Goal: Task Accomplishment & Management: Use online tool/utility

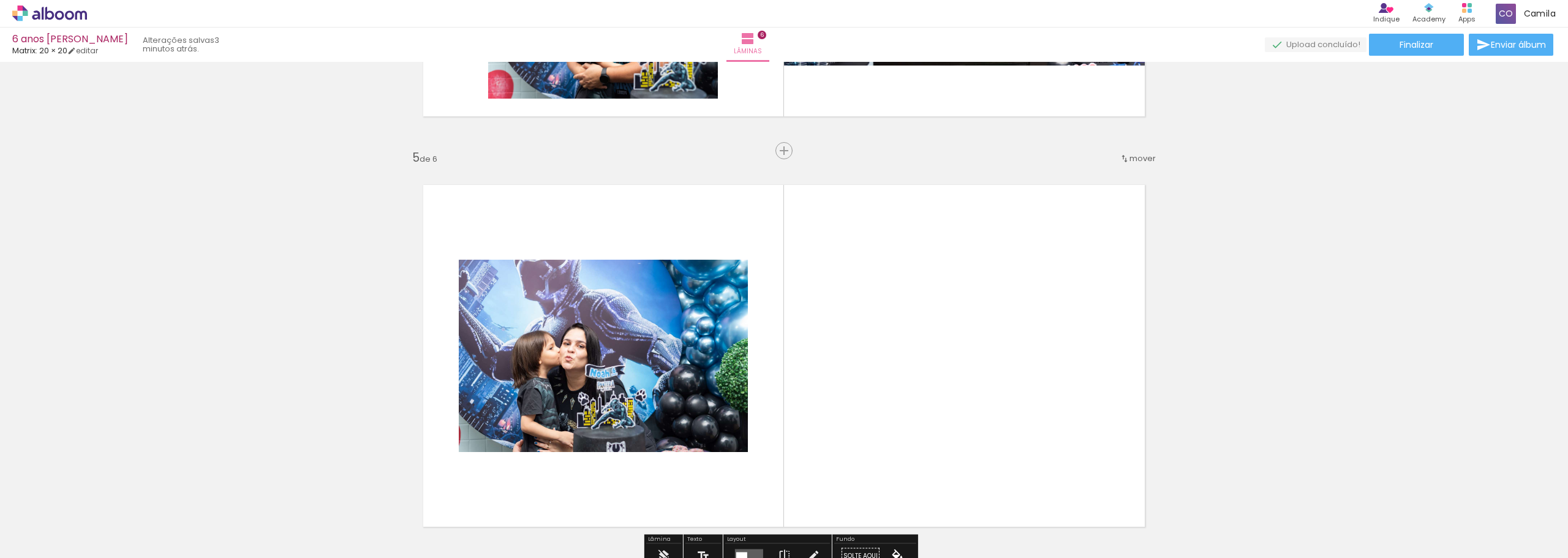
scroll to position [1578, 0]
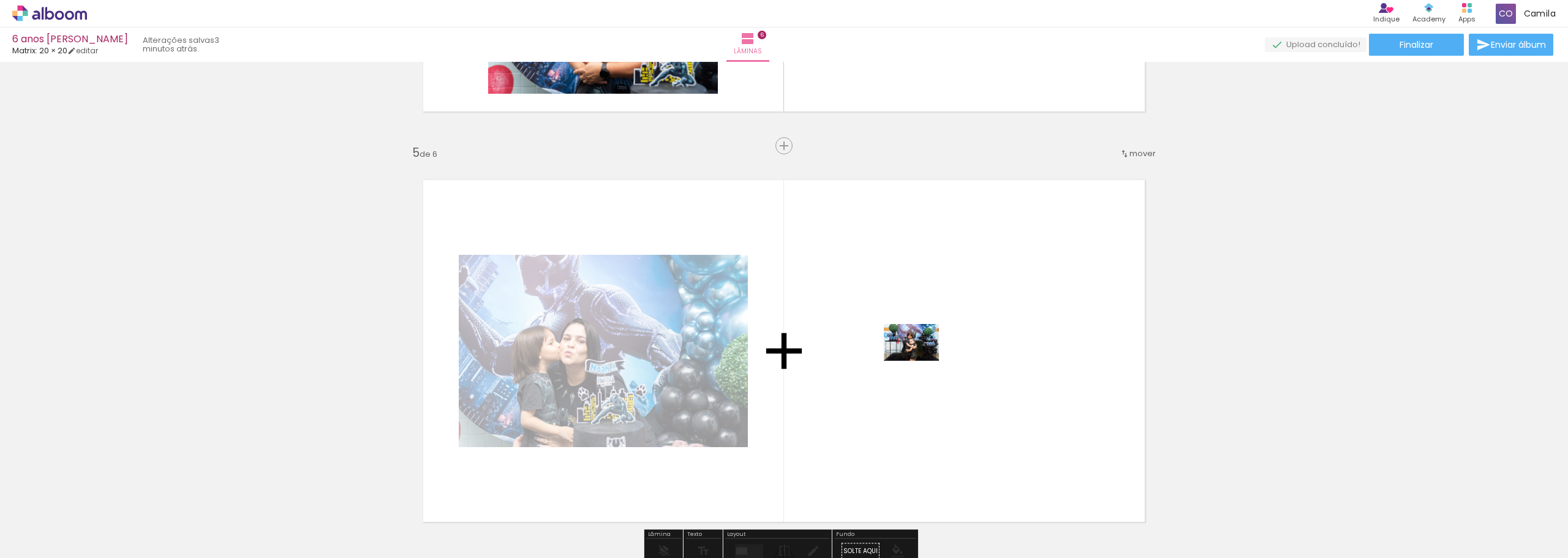
drag, startPoint x: 494, startPoint y: 529, endPoint x: 917, endPoint y: 354, distance: 457.8
click at [917, 354] on quentale-workspace at bounding box center [784, 279] width 1568 height 558
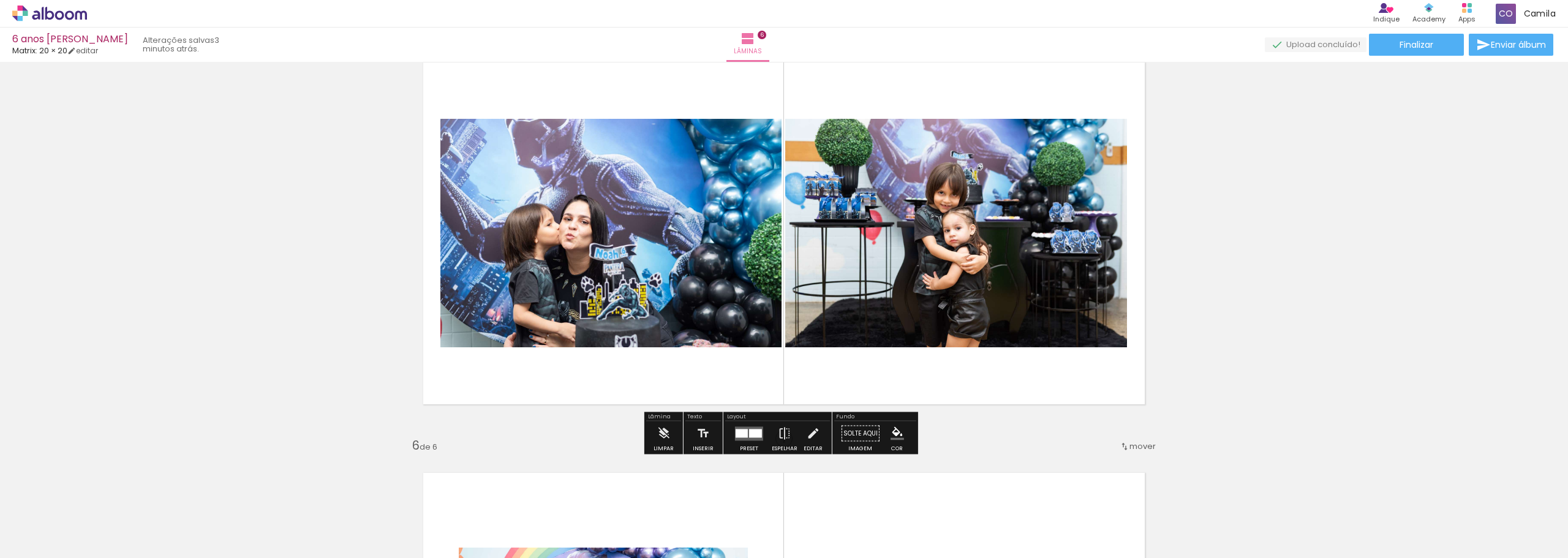
scroll to position [1700, 0]
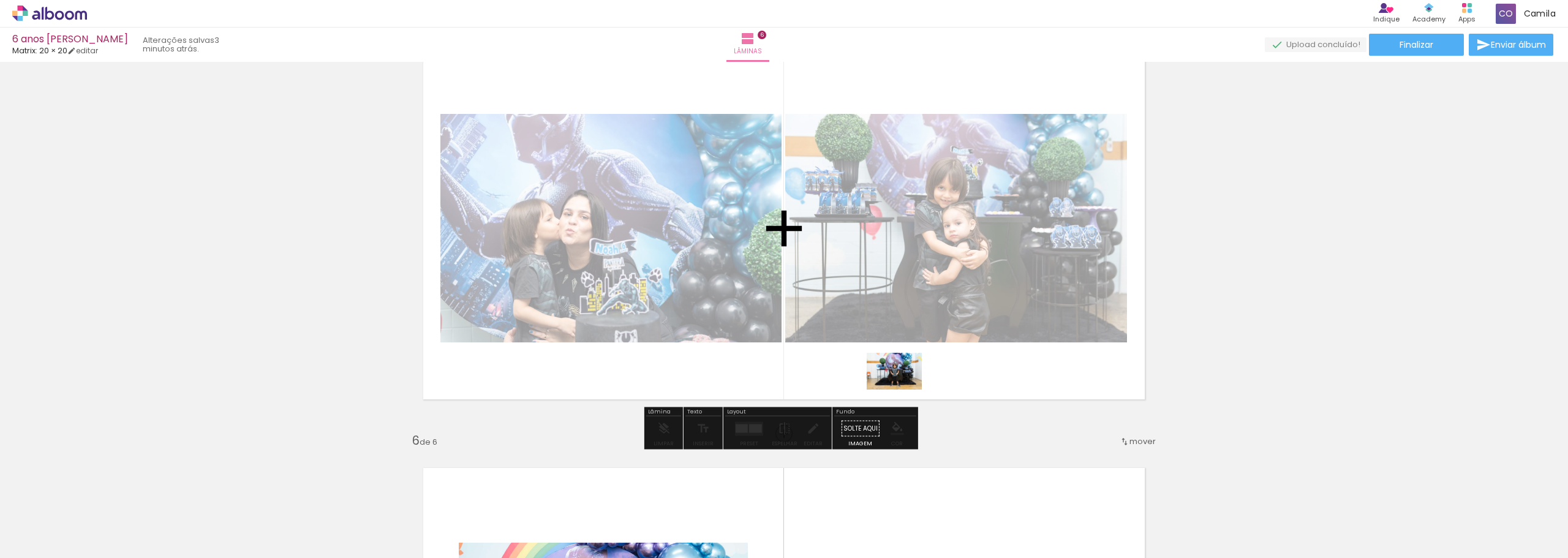
drag, startPoint x: 575, startPoint y: 531, endPoint x: 909, endPoint y: 378, distance: 367.4
click at [909, 378] on quentale-workspace at bounding box center [784, 279] width 1568 height 558
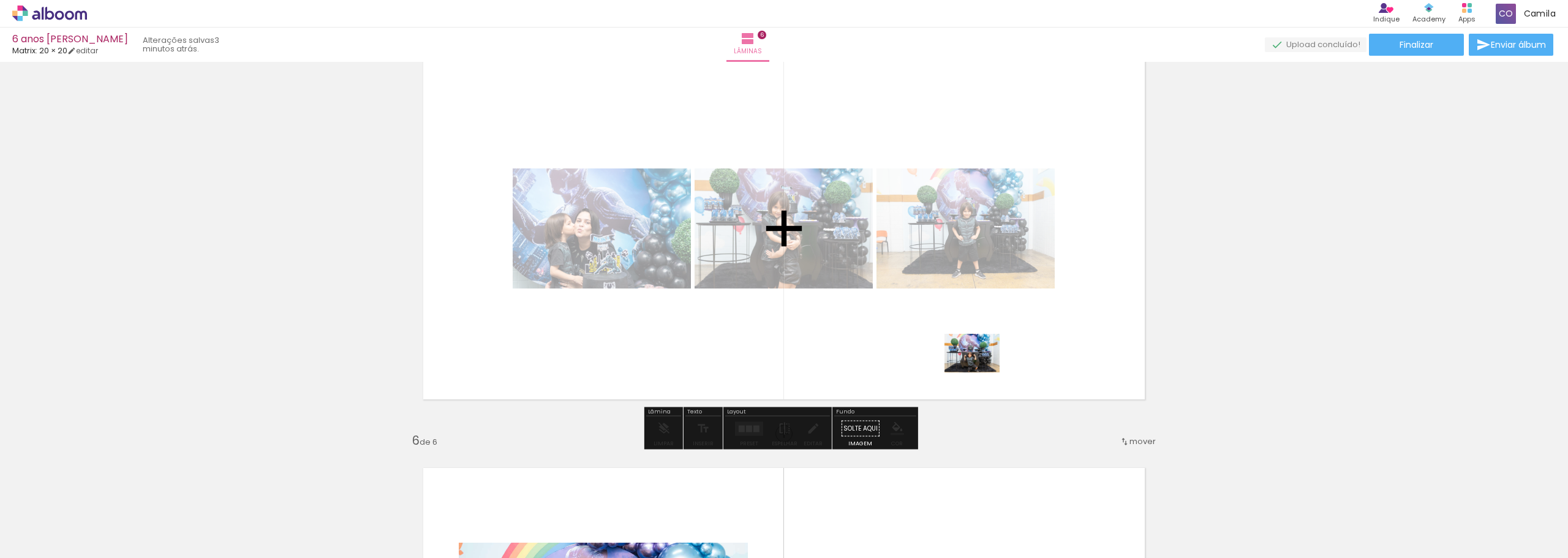
drag, startPoint x: 702, startPoint y: 526, endPoint x: 981, endPoint y: 342, distance: 334.2
click at [981, 342] on quentale-workspace at bounding box center [784, 279] width 1568 height 558
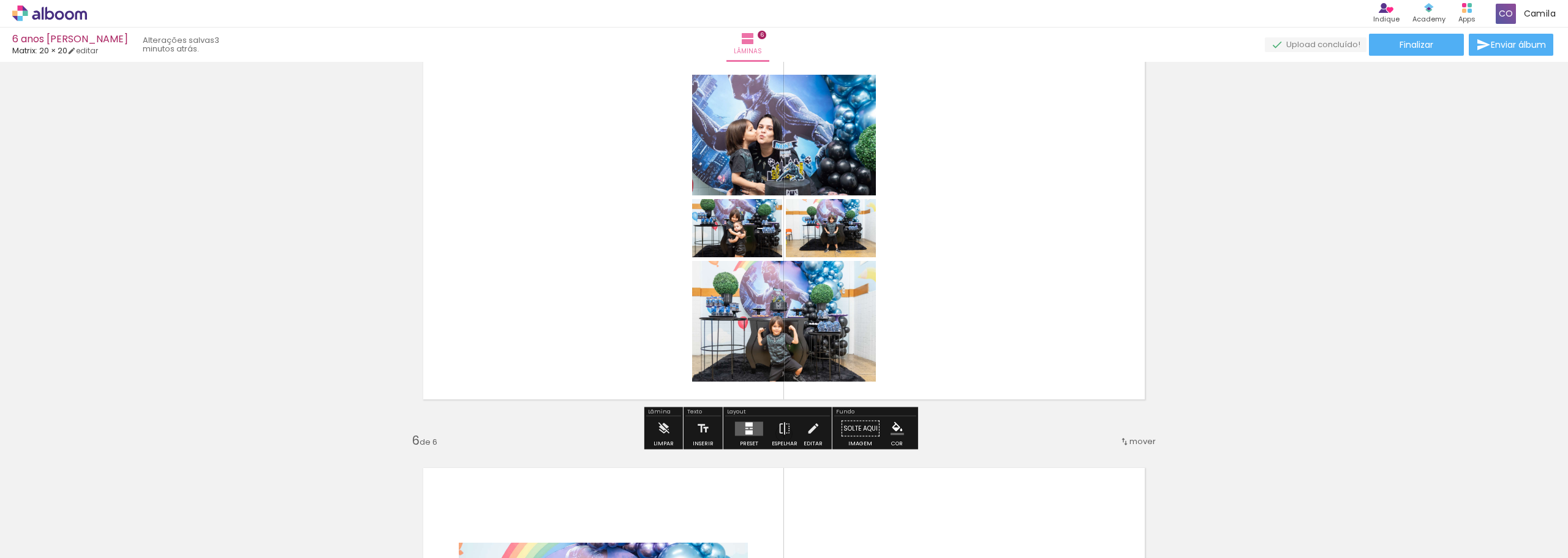
click at [746, 432] on div at bounding box center [749, 432] width 7 height 4
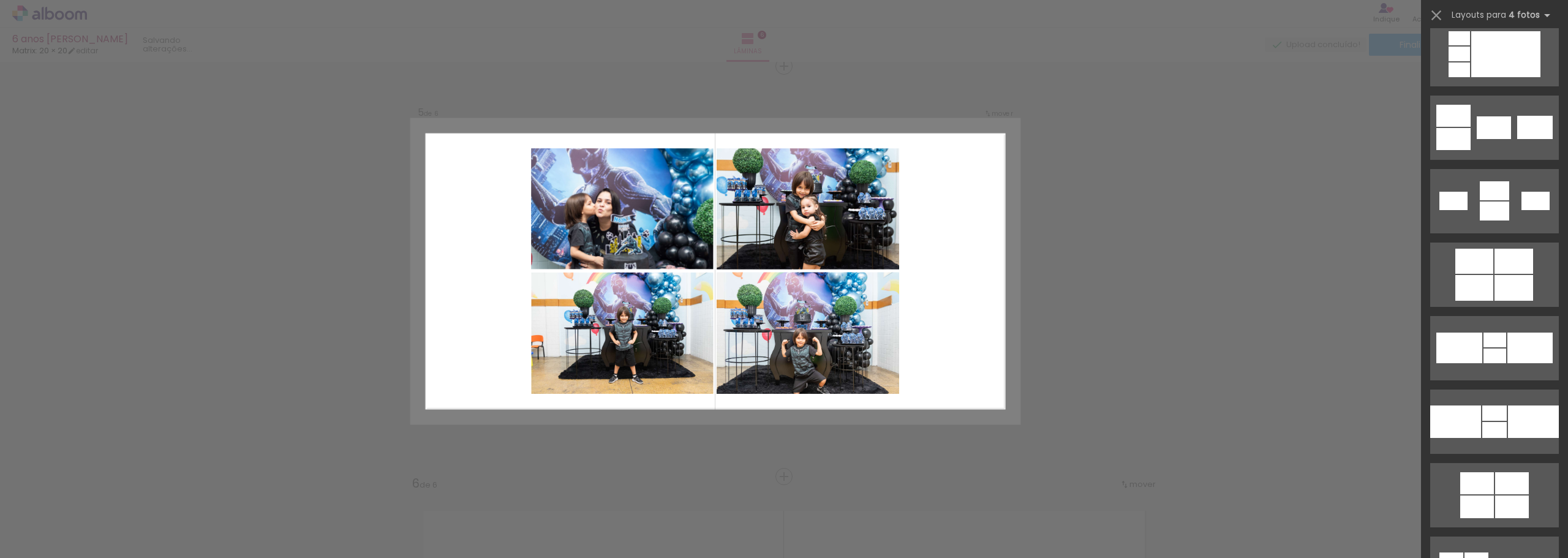
scroll to position [2083, 0]
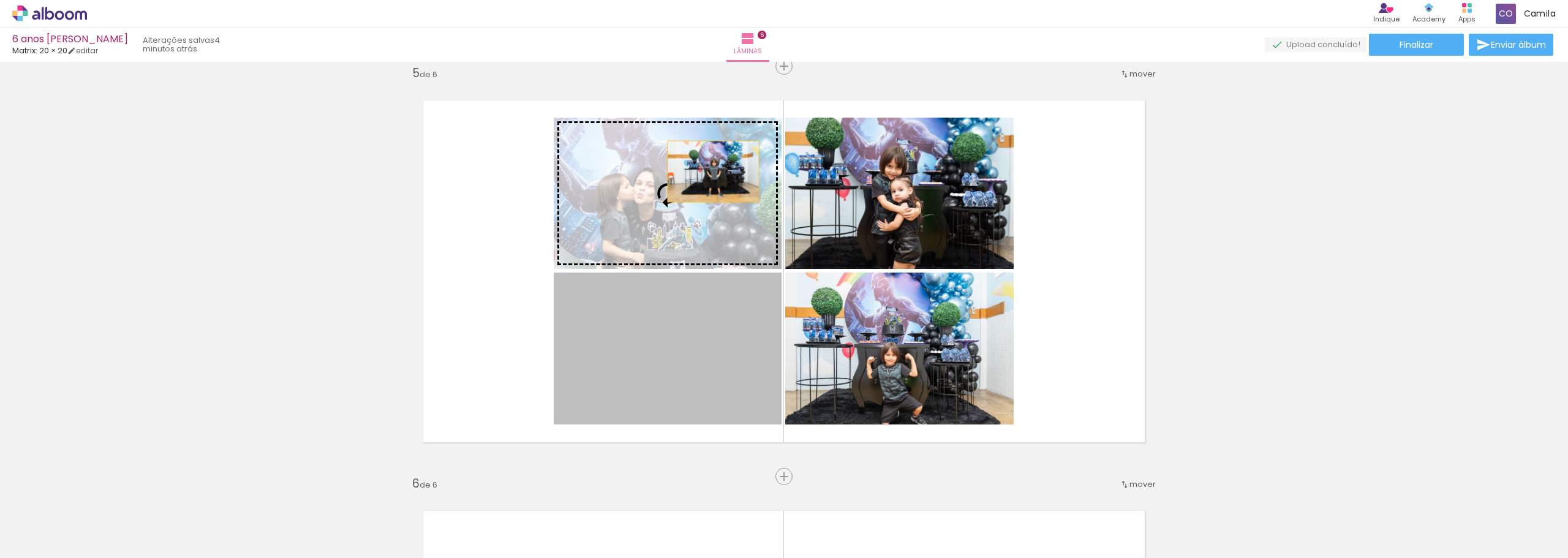
drag, startPoint x: 699, startPoint y: 344, endPoint x: 709, endPoint y: 171, distance: 173.3
click at [0, 0] on slot at bounding box center [0, 0] width 0 height 0
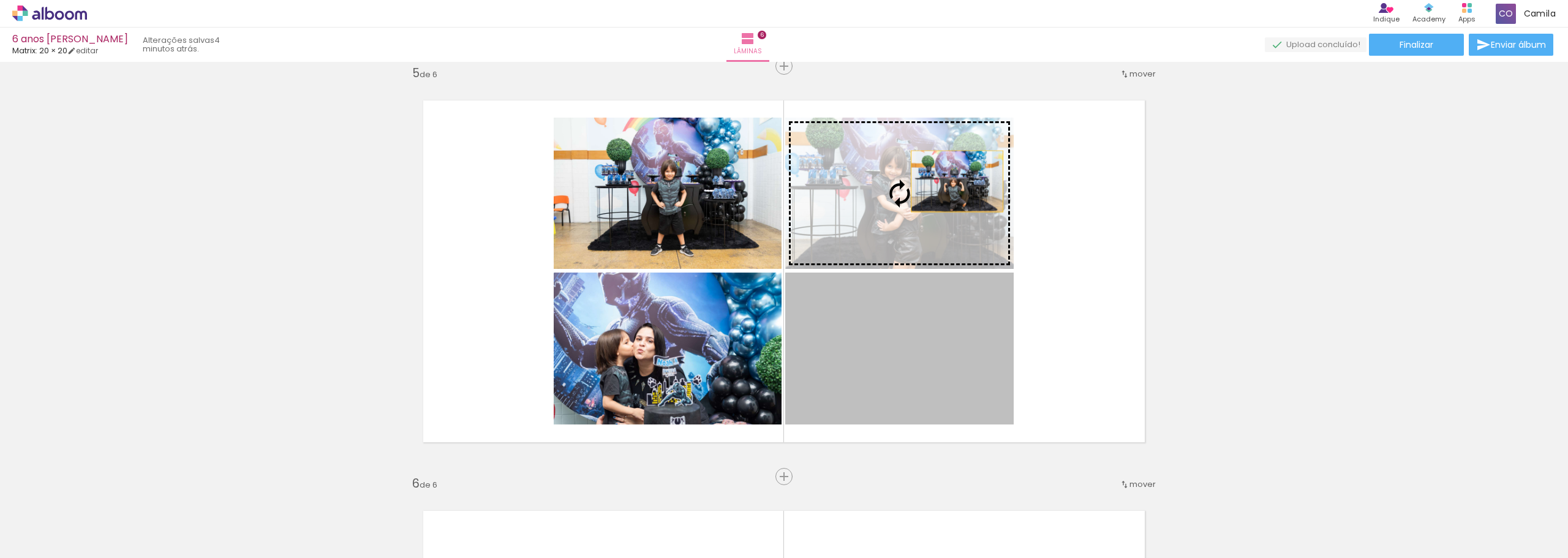
drag, startPoint x: 939, startPoint y: 375, endPoint x: 952, endPoint y: 181, distance: 194.4
click at [0, 0] on slot at bounding box center [0, 0] width 0 height 0
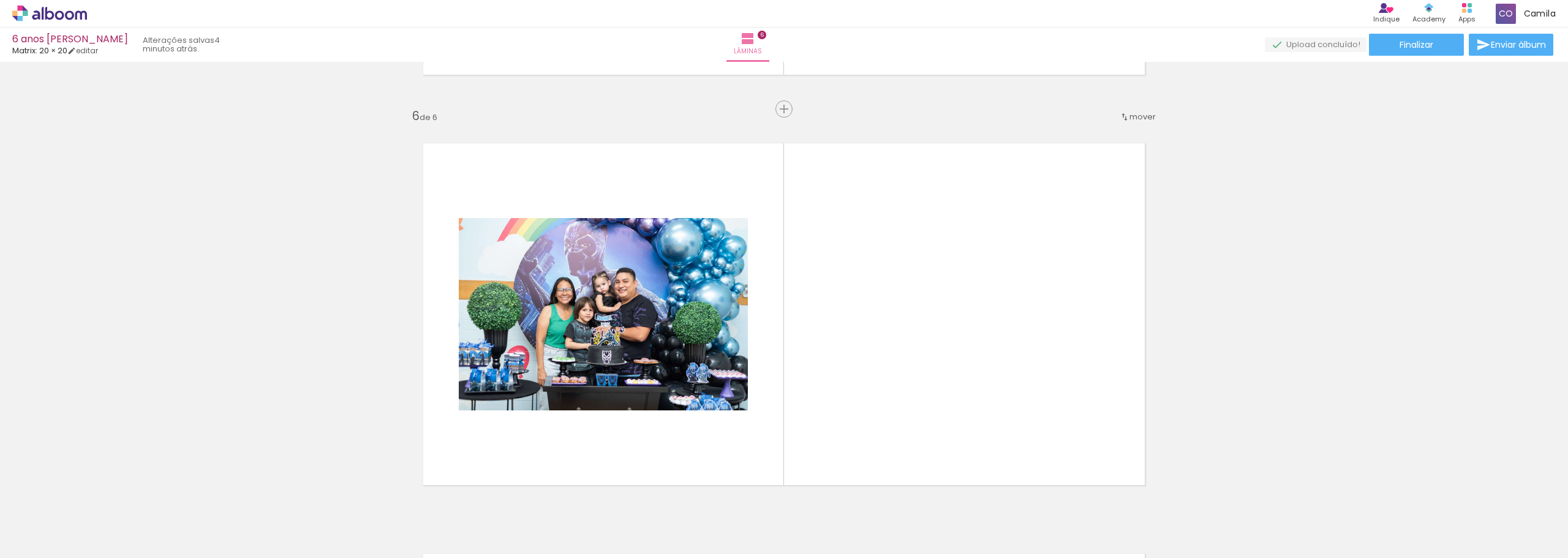
scroll to position [0, 1309]
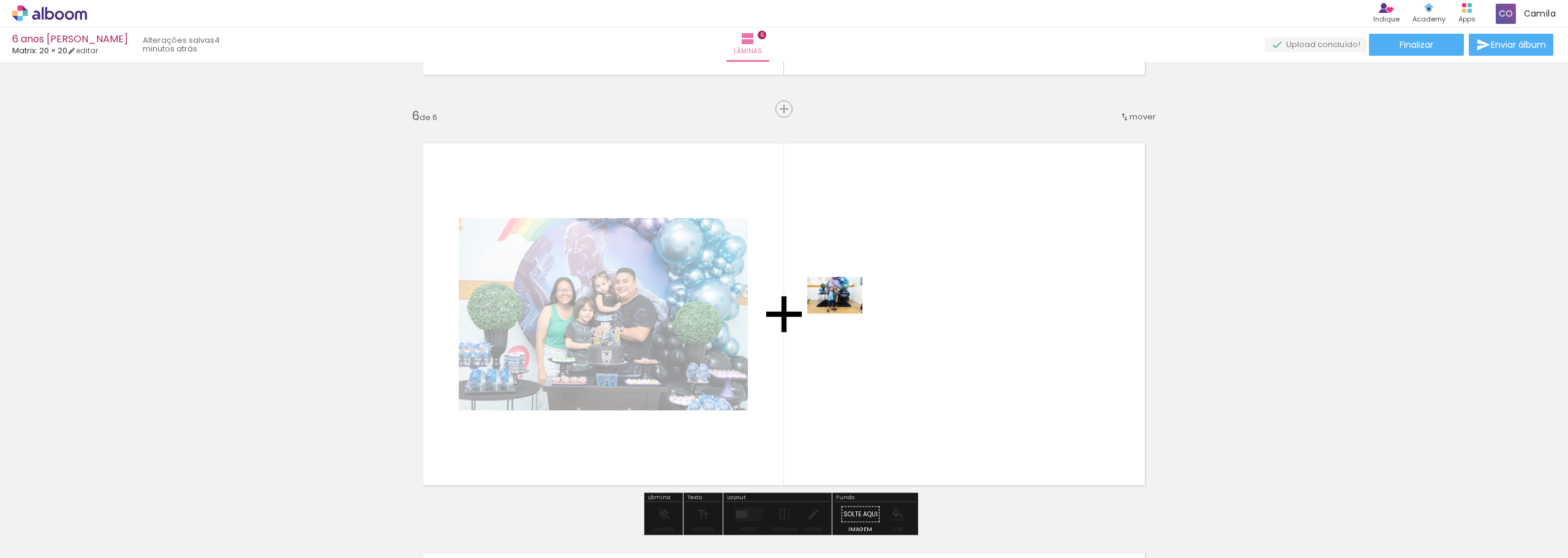
drag, startPoint x: 862, startPoint y: 522, endPoint x: 844, endPoint y: 314, distance: 208.8
click at [844, 314] on quentale-workspace at bounding box center [784, 279] width 1568 height 558
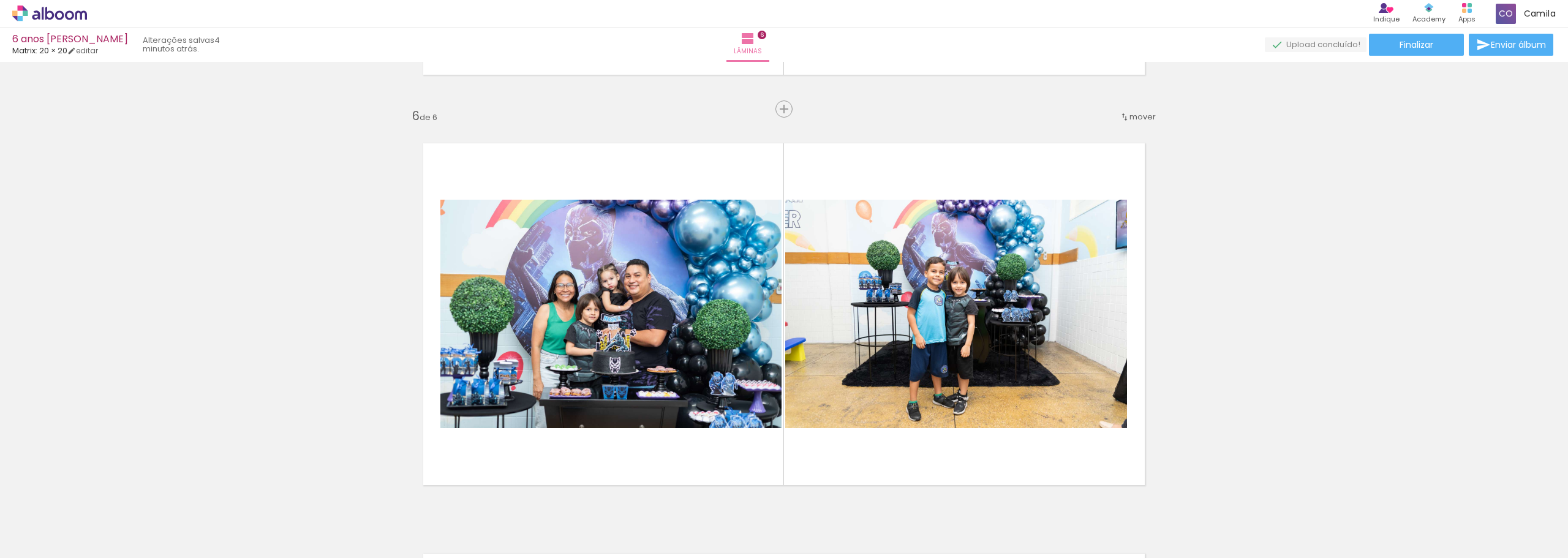
scroll to position [0, 1417]
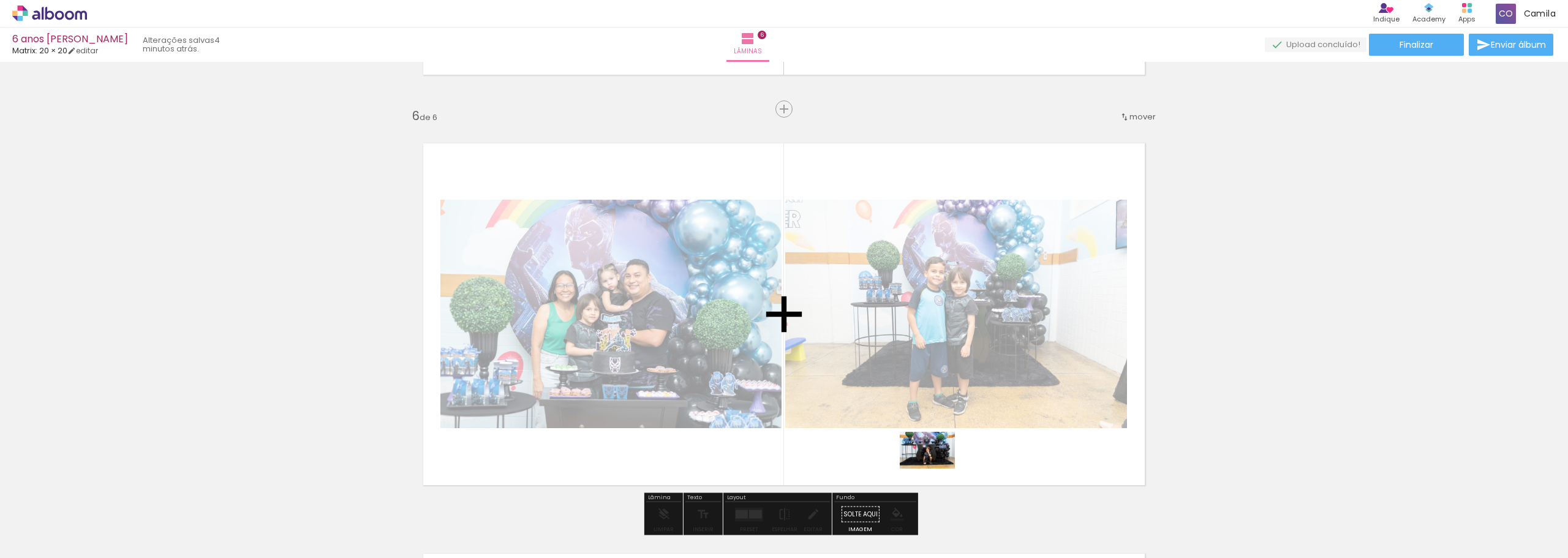
drag, startPoint x: 631, startPoint y: 526, endPoint x: 937, endPoint y: 466, distance: 311.8
click at [937, 466] on quentale-workspace at bounding box center [784, 279] width 1568 height 558
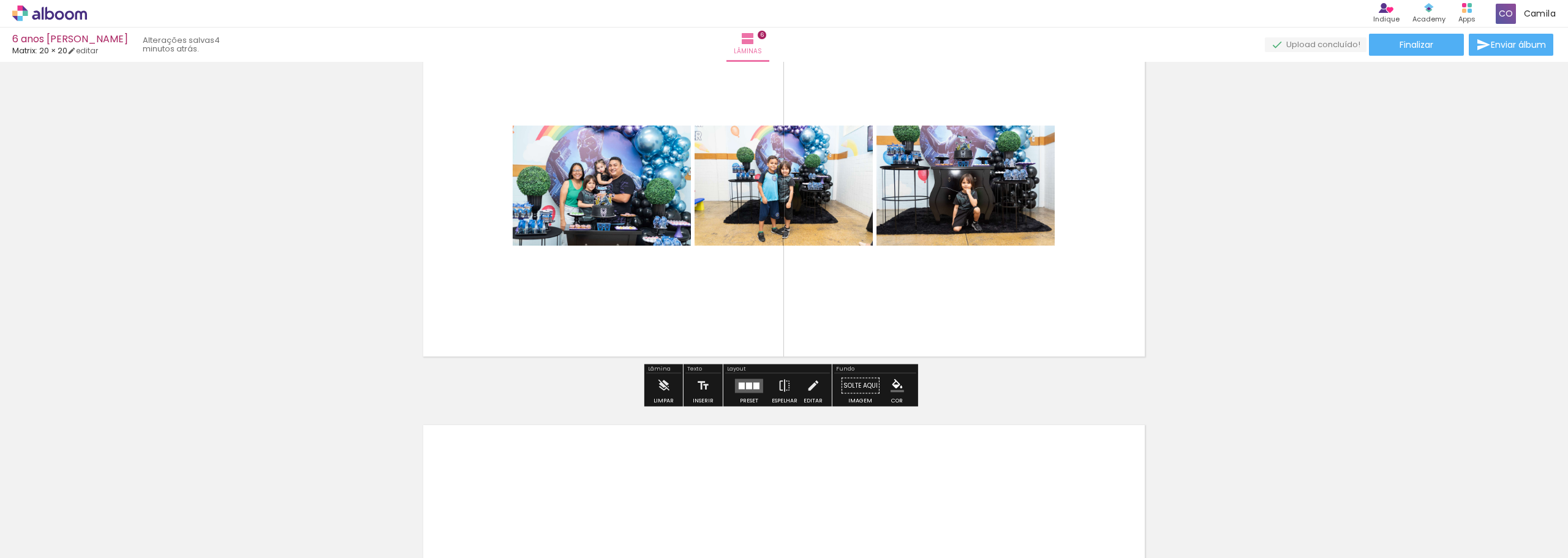
scroll to position [2086, 0]
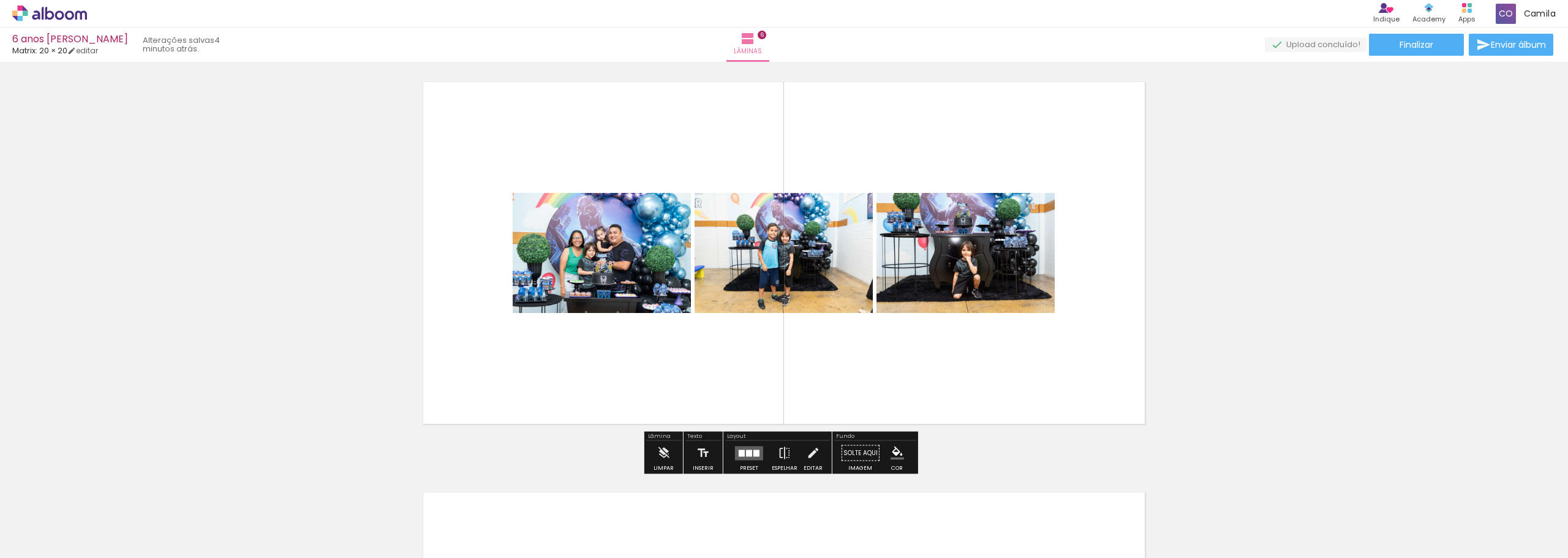
click at [746, 454] on div at bounding box center [749, 452] width 6 height 7
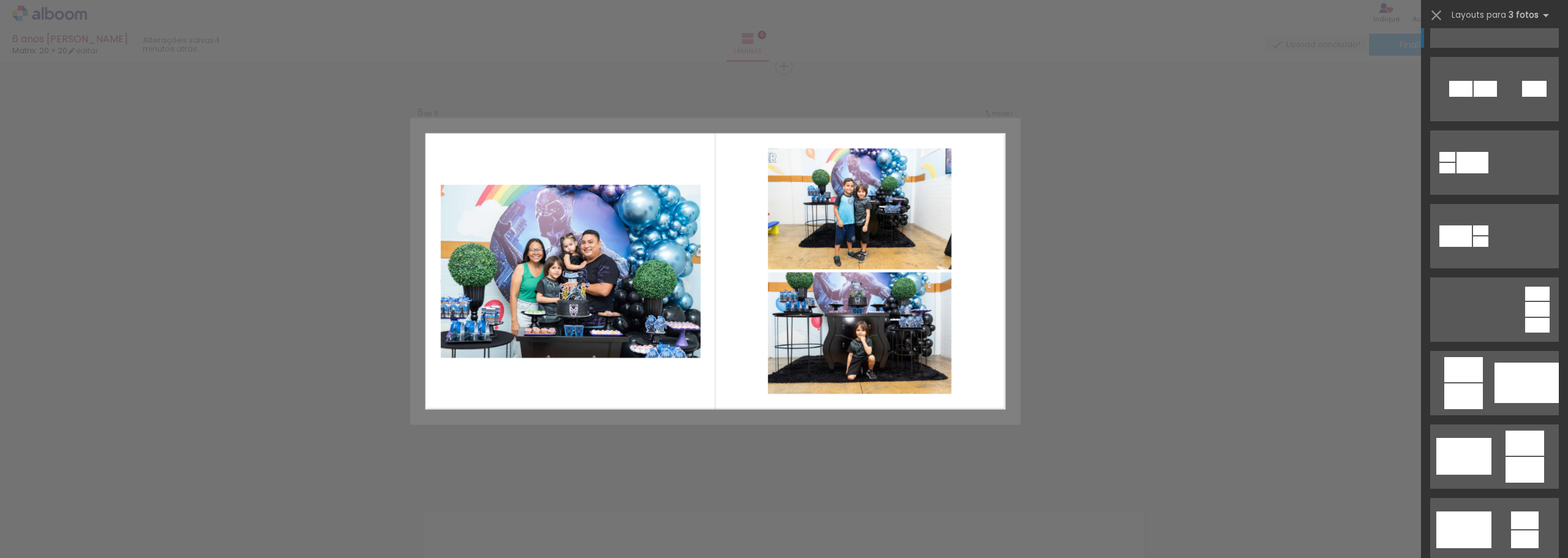
scroll to position [184, 0]
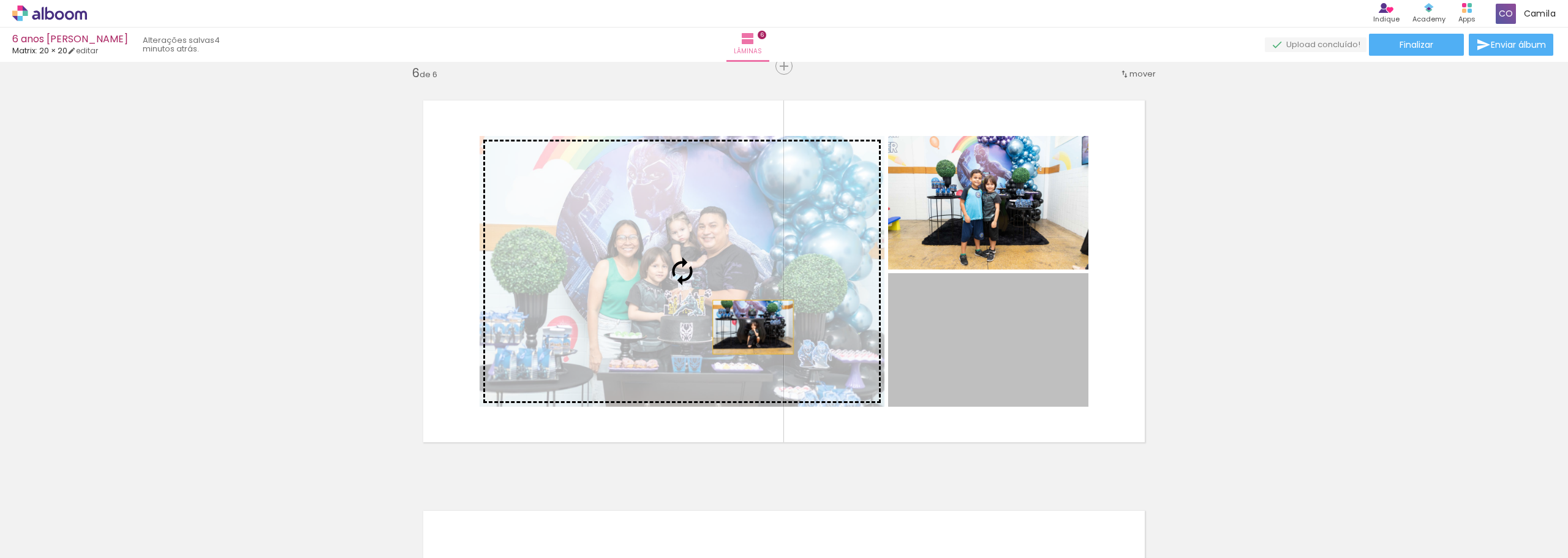
drag, startPoint x: 1004, startPoint y: 359, endPoint x: 748, endPoint y: 326, distance: 258.1
click at [0, 0] on slot at bounding box center [0, 0] width 0 height 0
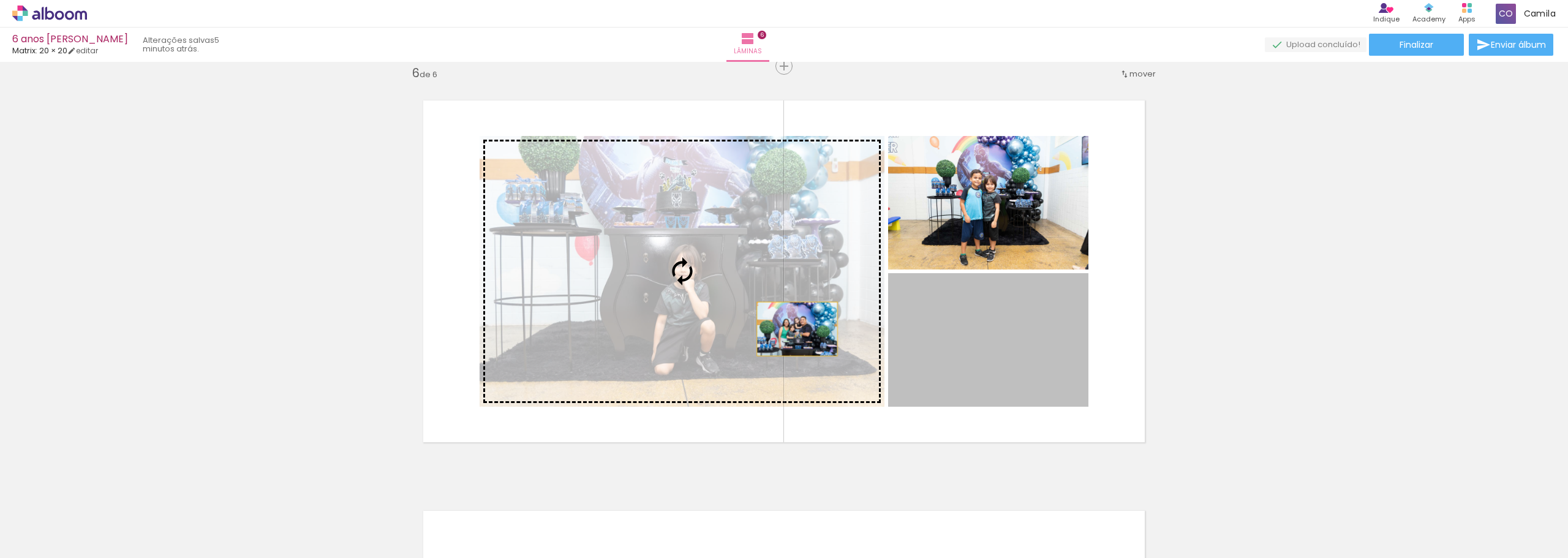
drag, startPoint x: 1044, startPoint y: 367, endPoint x: 792, endPoint y: 329, distance: 254.8
click at [0, 0] on slot at bounding box center [0, 0] width 0 height 0
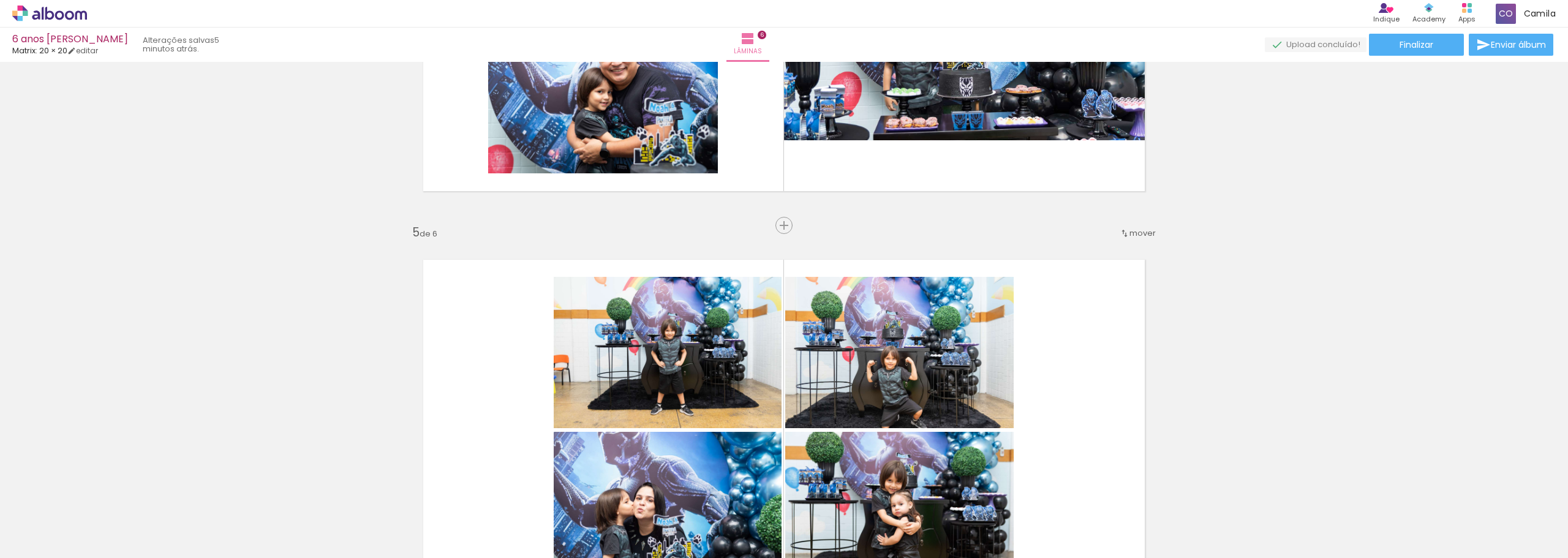
scroll to position [1210, 0]
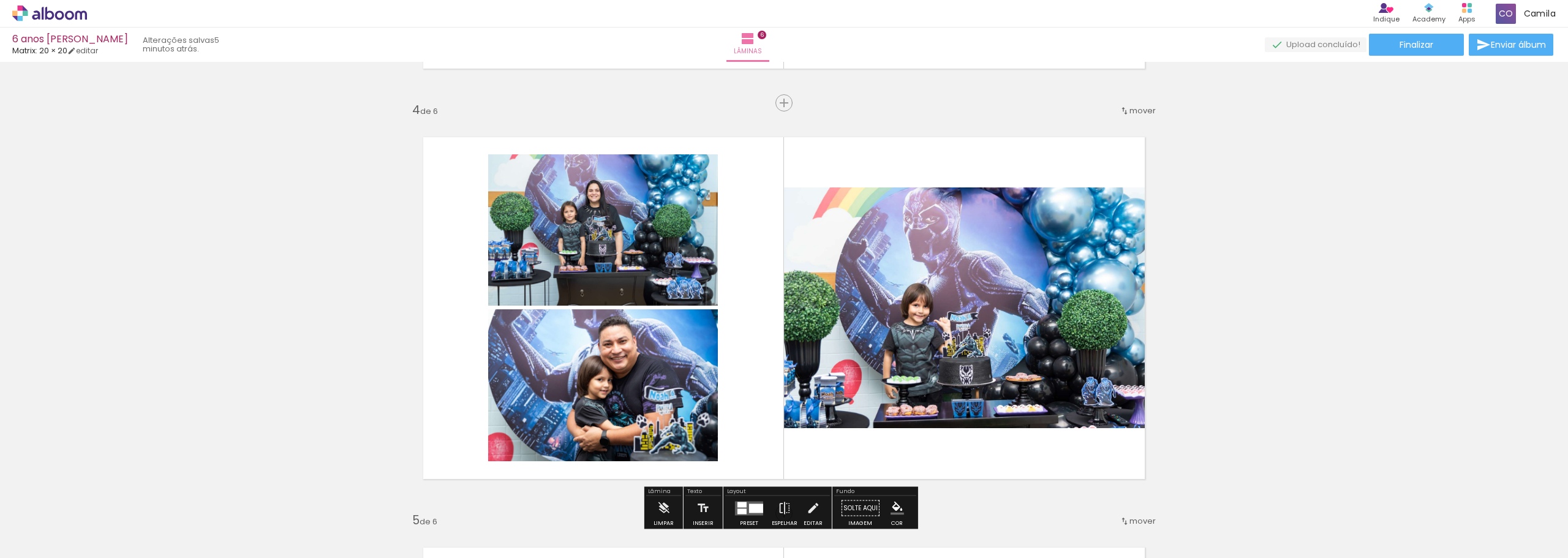
click at [1046, 450] on quentale-layouter at bounding box center [784, 308] width 759 height 380
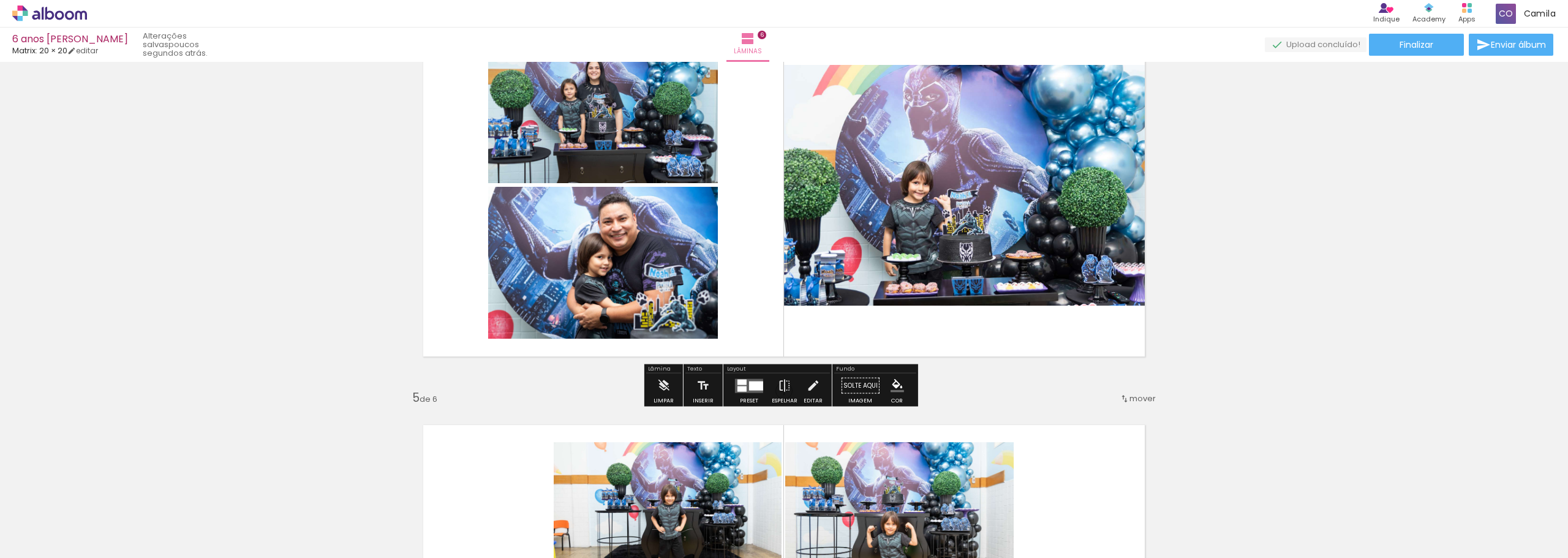
scroll to position [1272, 0]
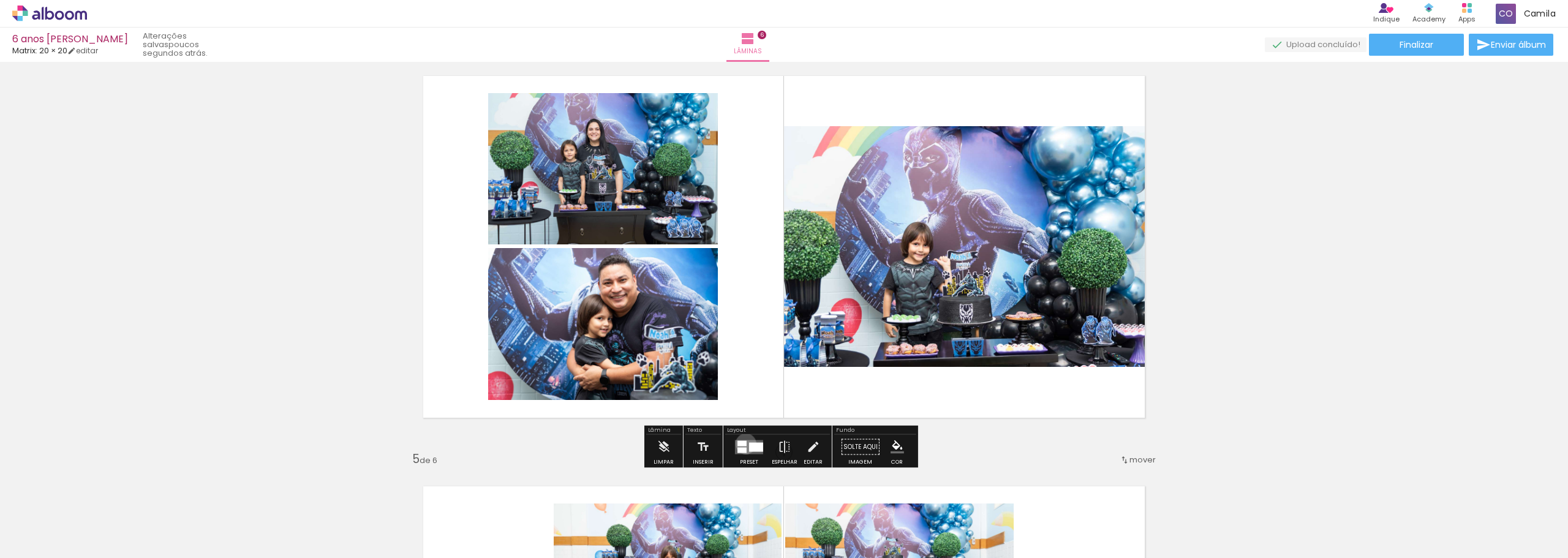
click at [743, 444] on div at bounding box center [742, 443] width 9 height 6
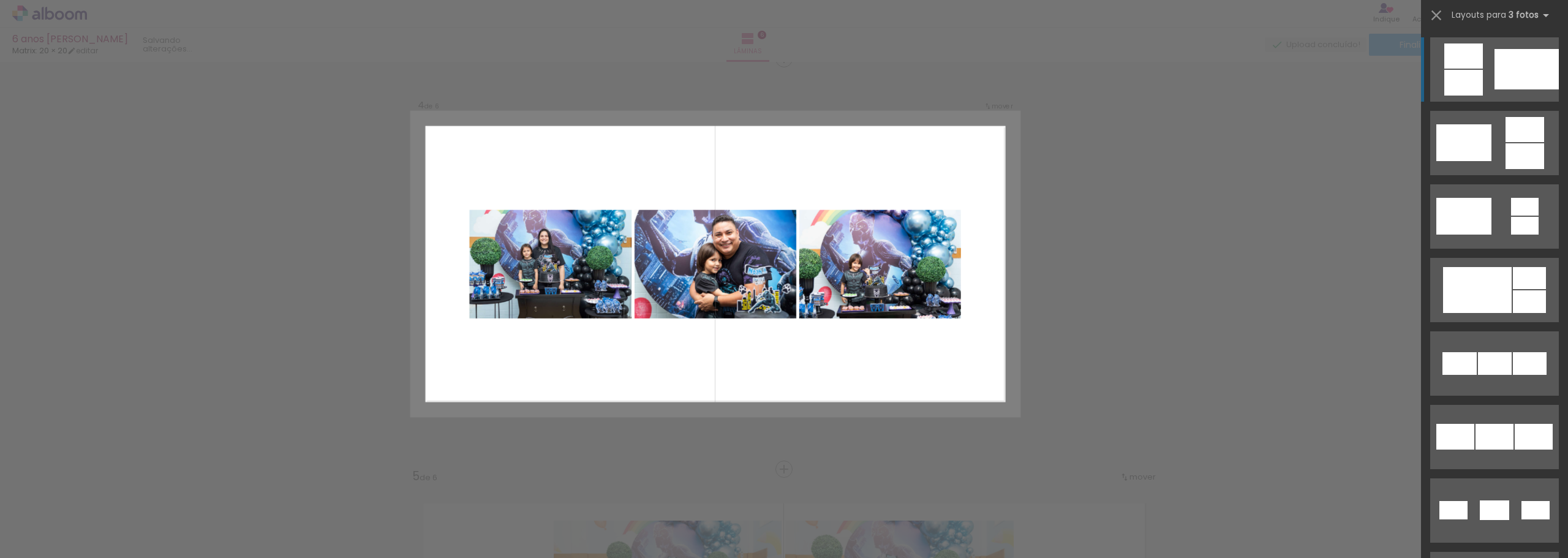
scroll to position [1247, 0]
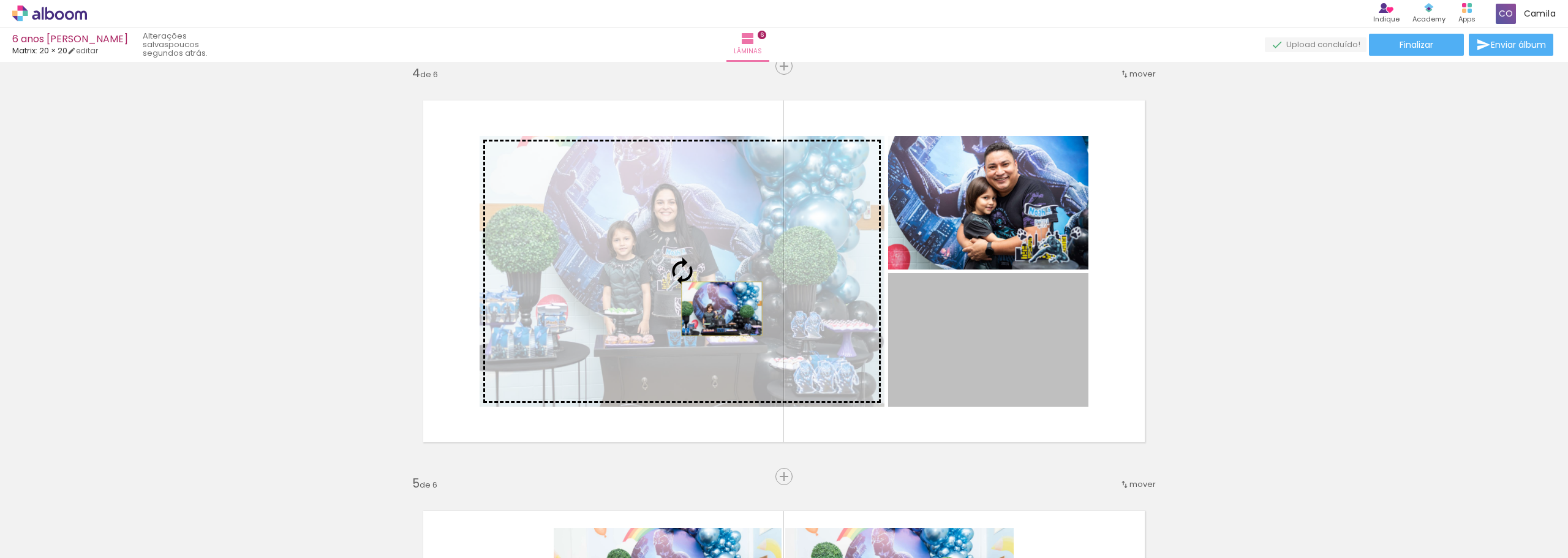
drag, startPoint x: 1033, startPoint y: 354, endPoint x: 717, endPoint y: 309, distance: 319.2
click at [0, 0] on slot at bounding box center [0, 0] width 0 height 0
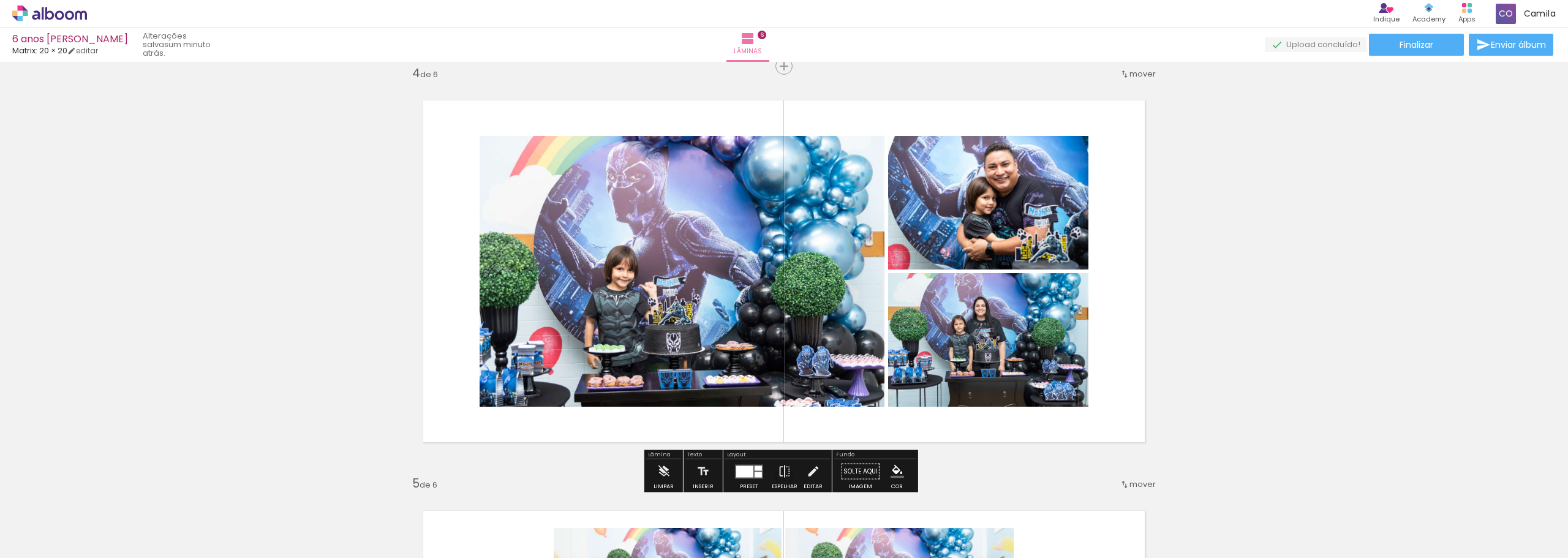
click at [1278, 309] on div "Inserir lâmina 1 de 6 Inserir lâmina 2 de 6 Inserir lâmina 3 de 6 Inserir lâmin…" at bounding box center [784, 256] width 1568 height 2873
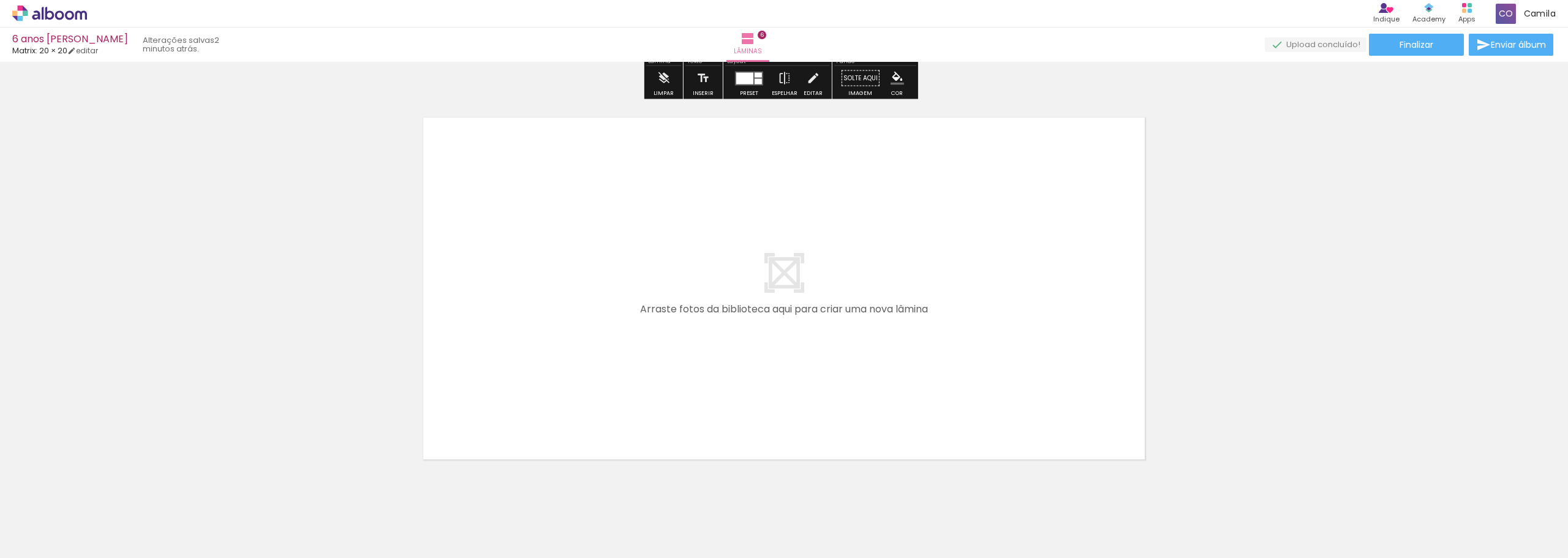
scroll to position [2472, 0]
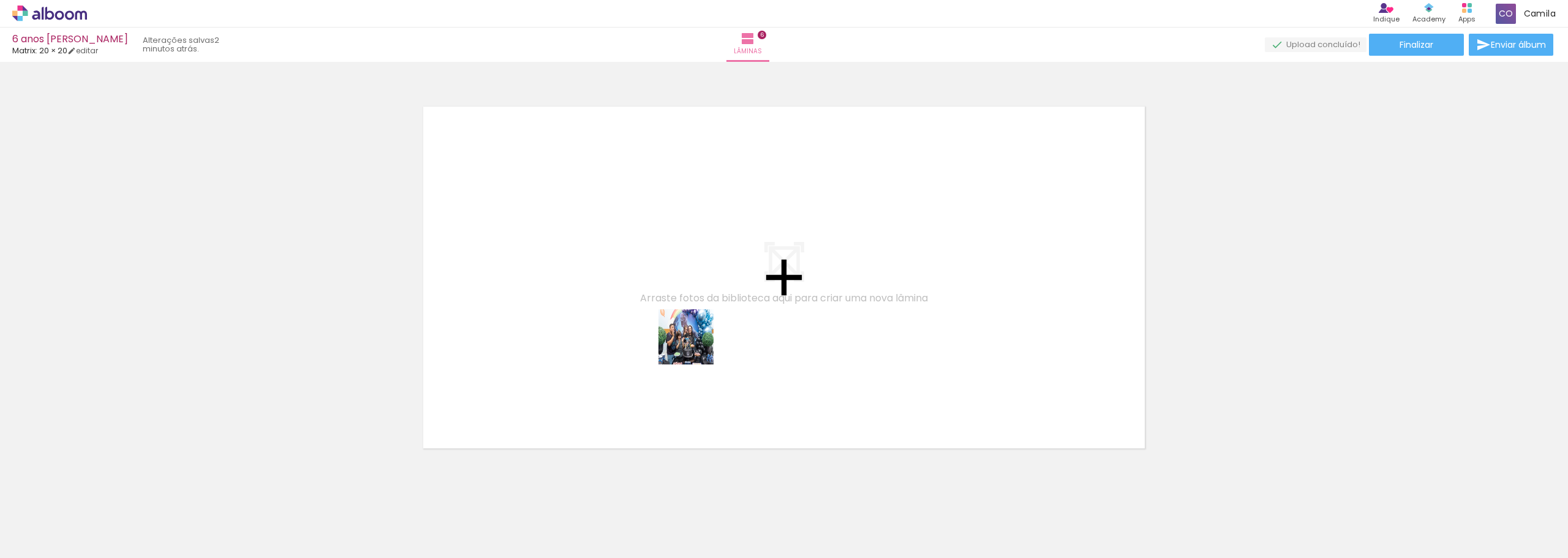
drag, startPoint x: 1129, startPoint y: 526, endPoint x: 646, endPoint y: 315, distance: 527.1
click at [646, 315] on quentale-workspace at bounding box center [784, 279] width 1568 height 558
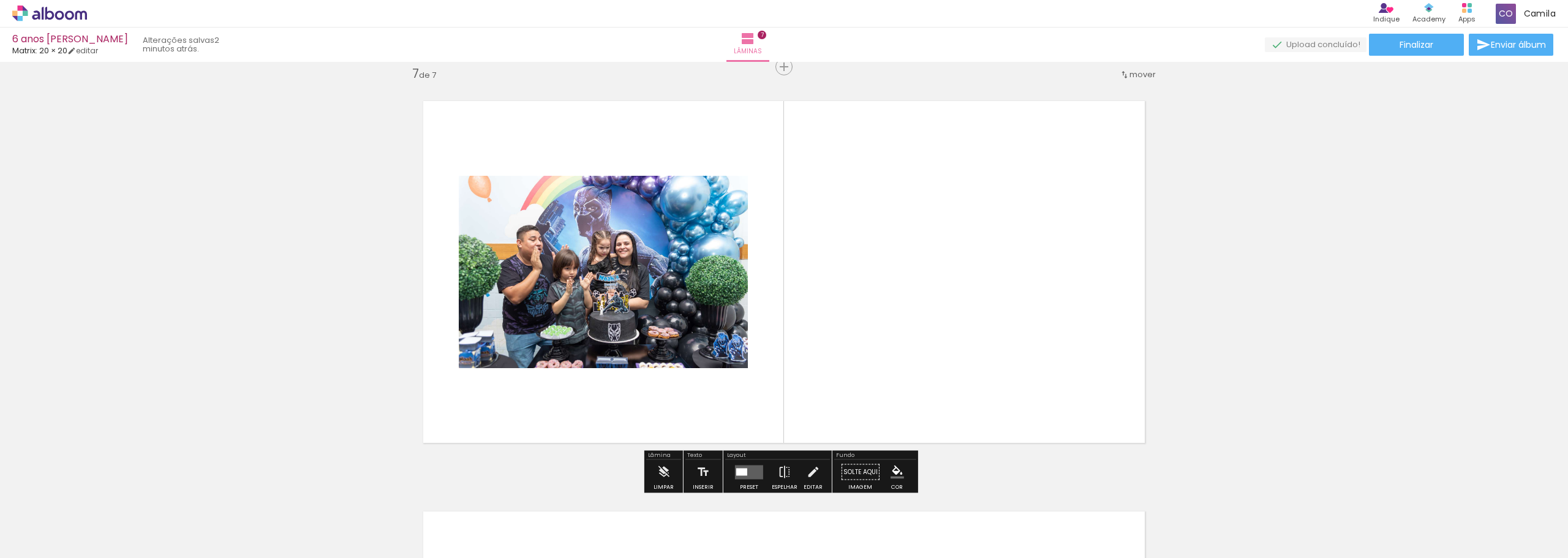
scroll to position [2478, 0]
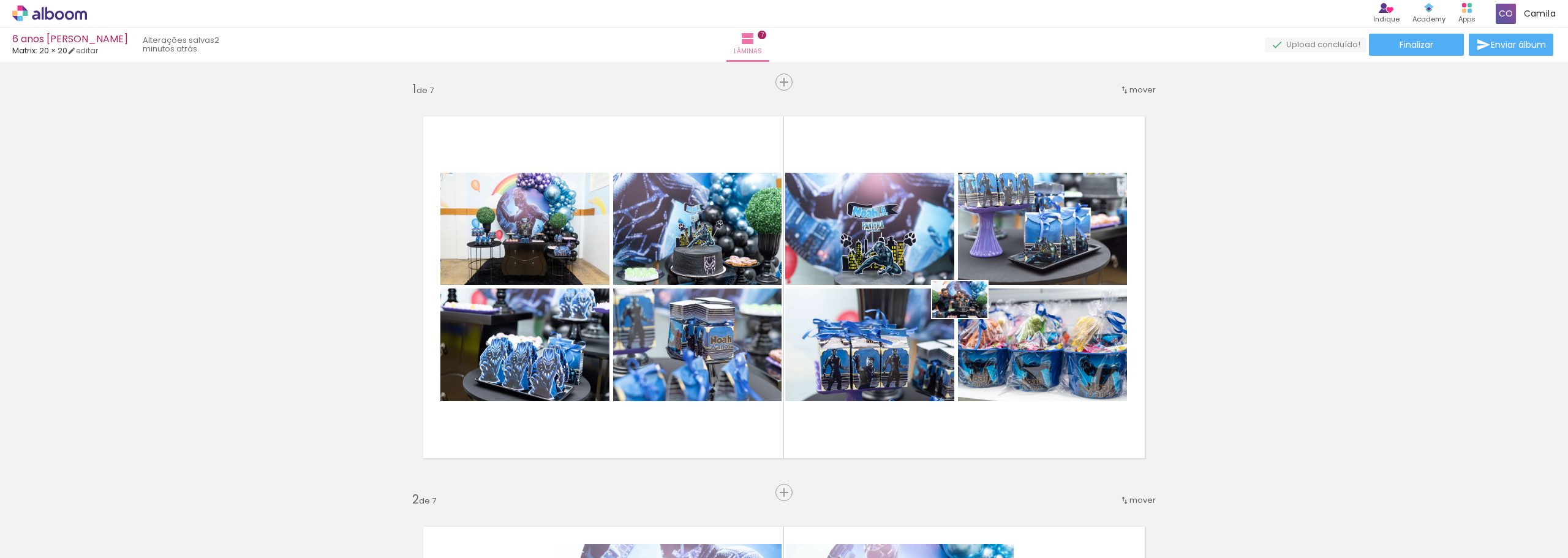
click at [969, 318] on quentale-workspace at bounding box center [784, 279] width 1568 height 558
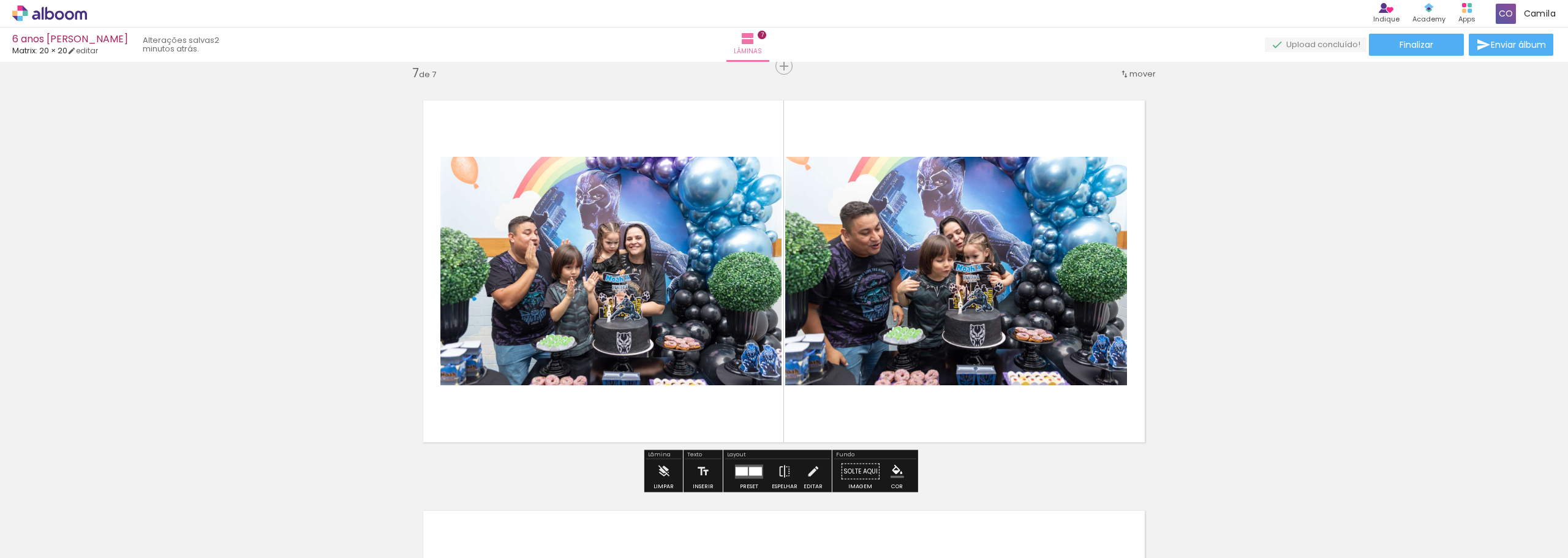
scroll to position [0, 1417]
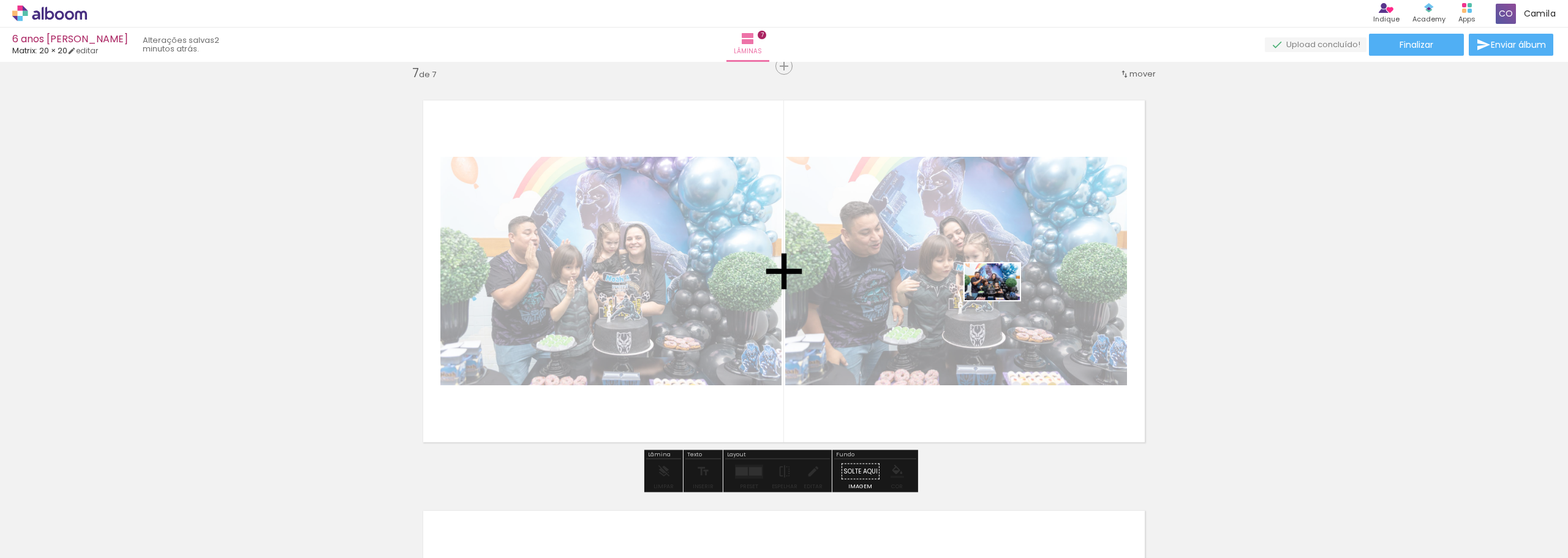
drag, startPoint x: 1322, startPoint y: 528, endPoint x: 1002, endPoint y: 300, distance: 392.9
click at [1002, 300] on quentale-workspace at bounding box center [784, 279] width 1568 height 558
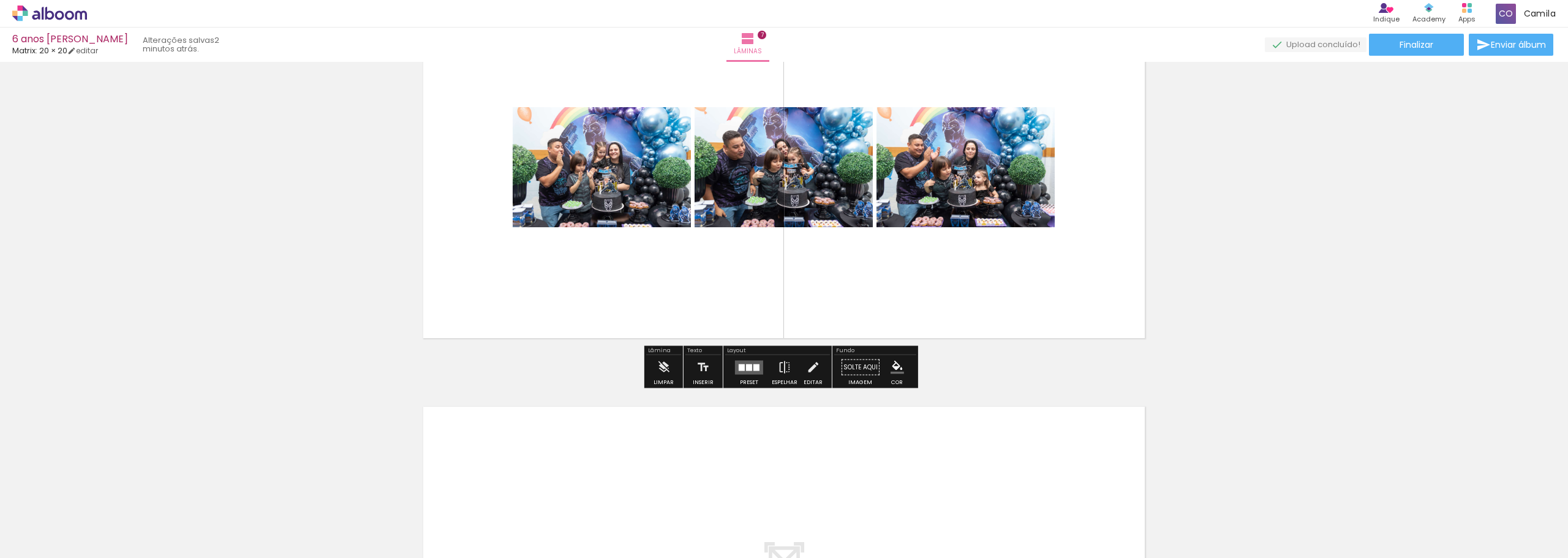
scroll to position [2601, 0]
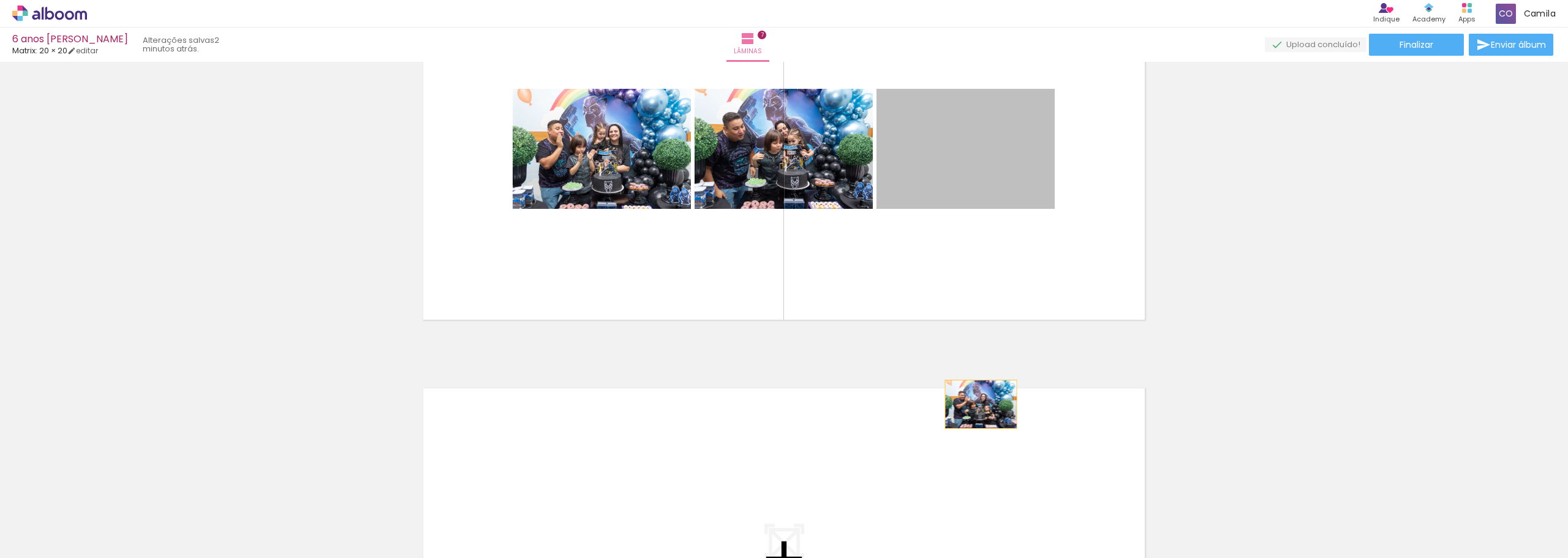
drag, startPoint x: 939, startPoint y: 176, endPoint x: 978, endPoint y: 415, distance: 242.2
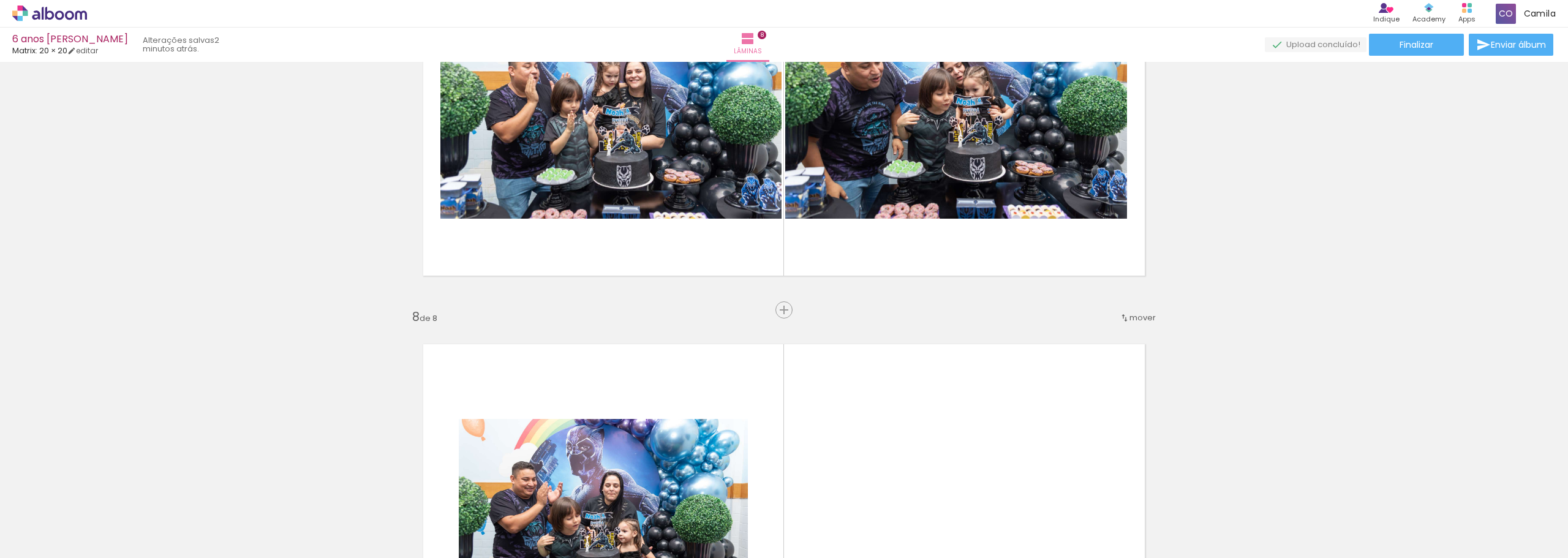
scroll to position [2643, 0]
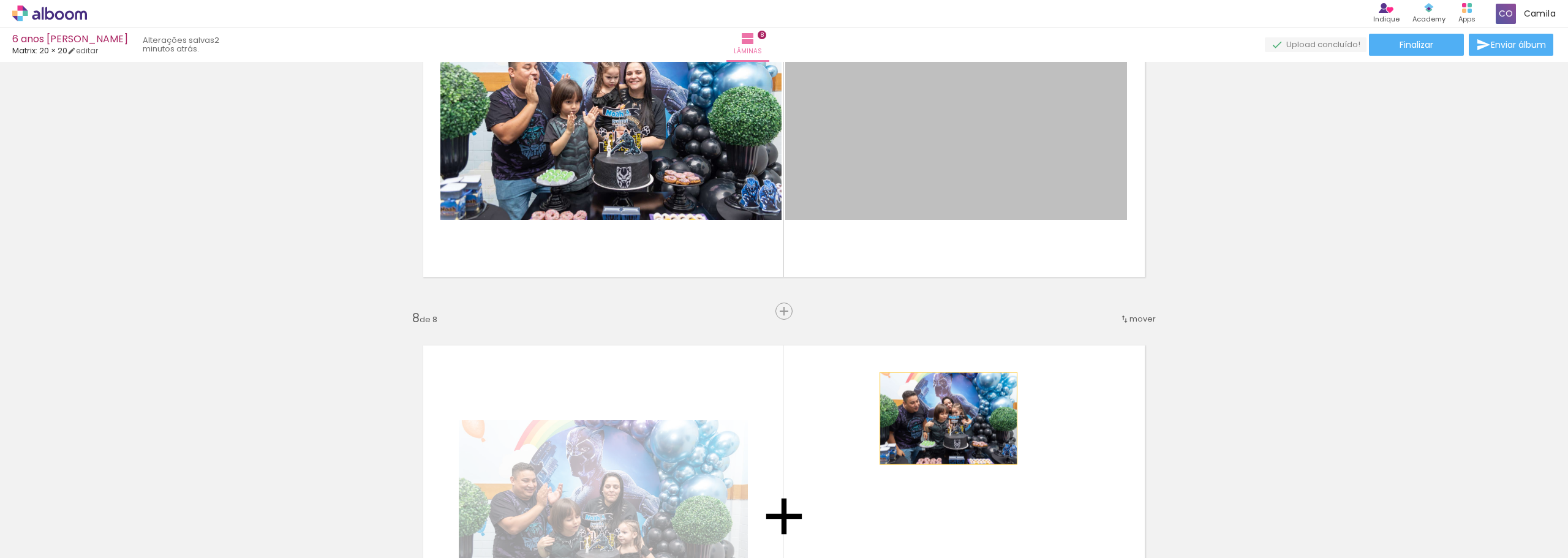
drag, startPoint x: 932, startPoint y: 174, endPoint x: 944, endPoint y: 419, distance: 245.3
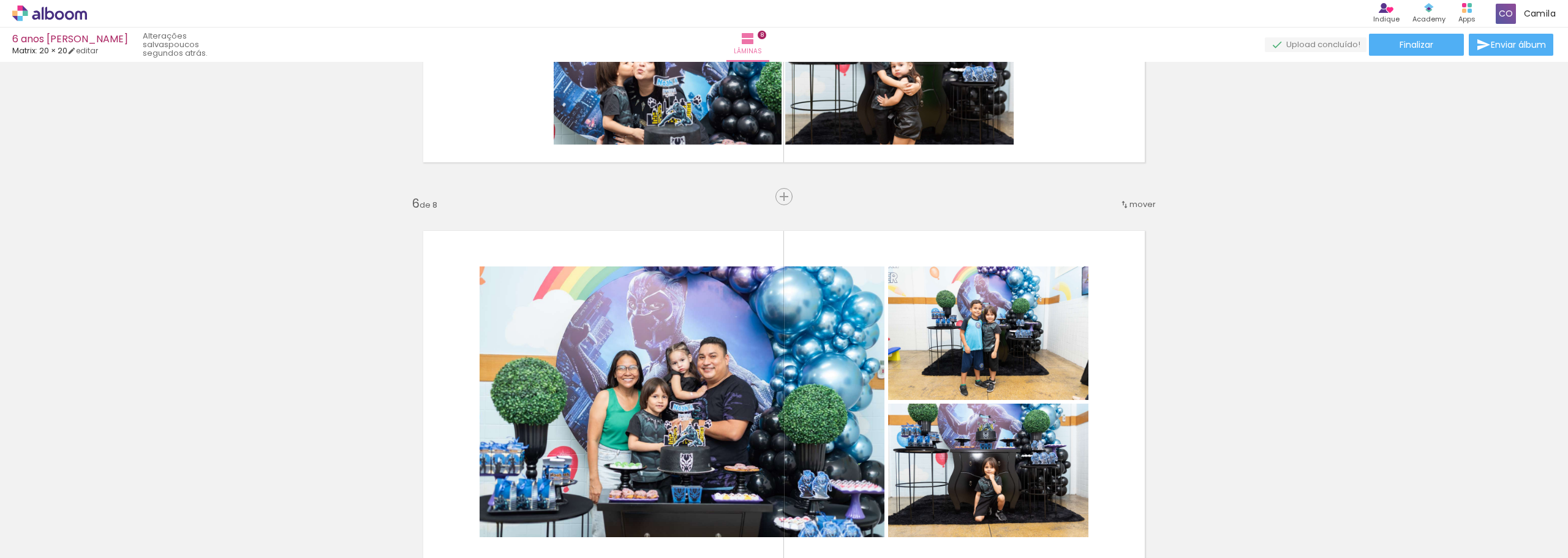
scroll to position [1974, 0]
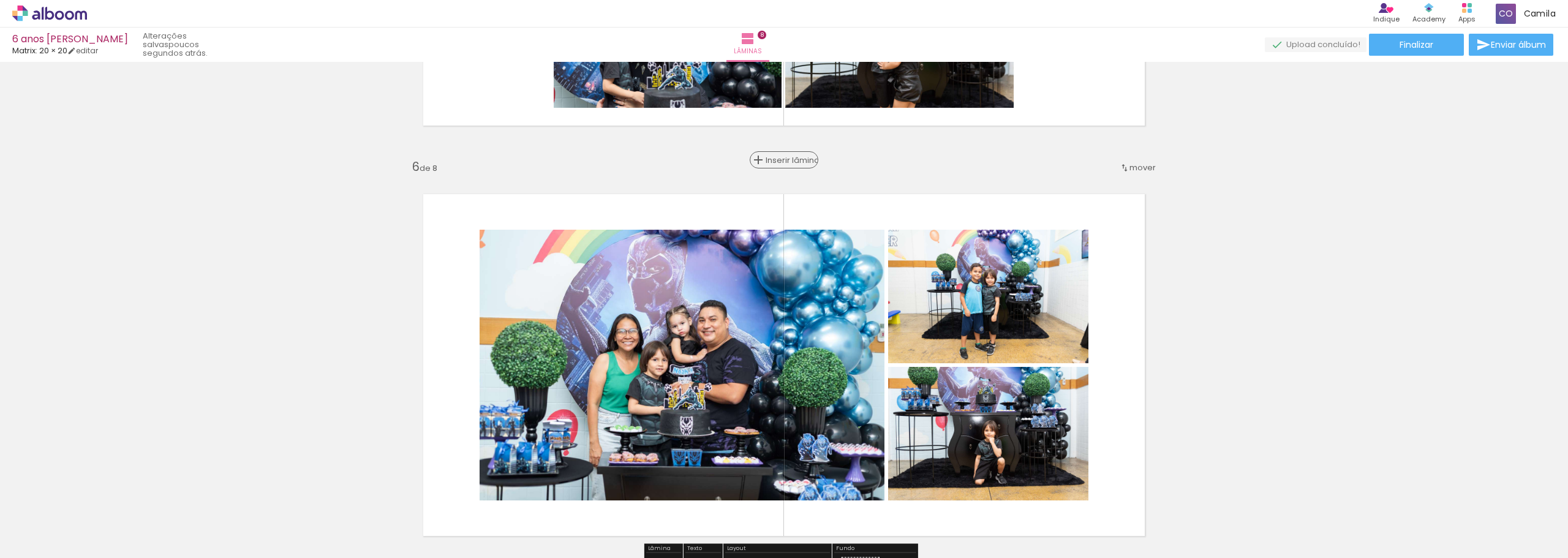
click at [781, 156] on span "Inserir lâmina" at bounding box center [789, 160] width 47 height 8
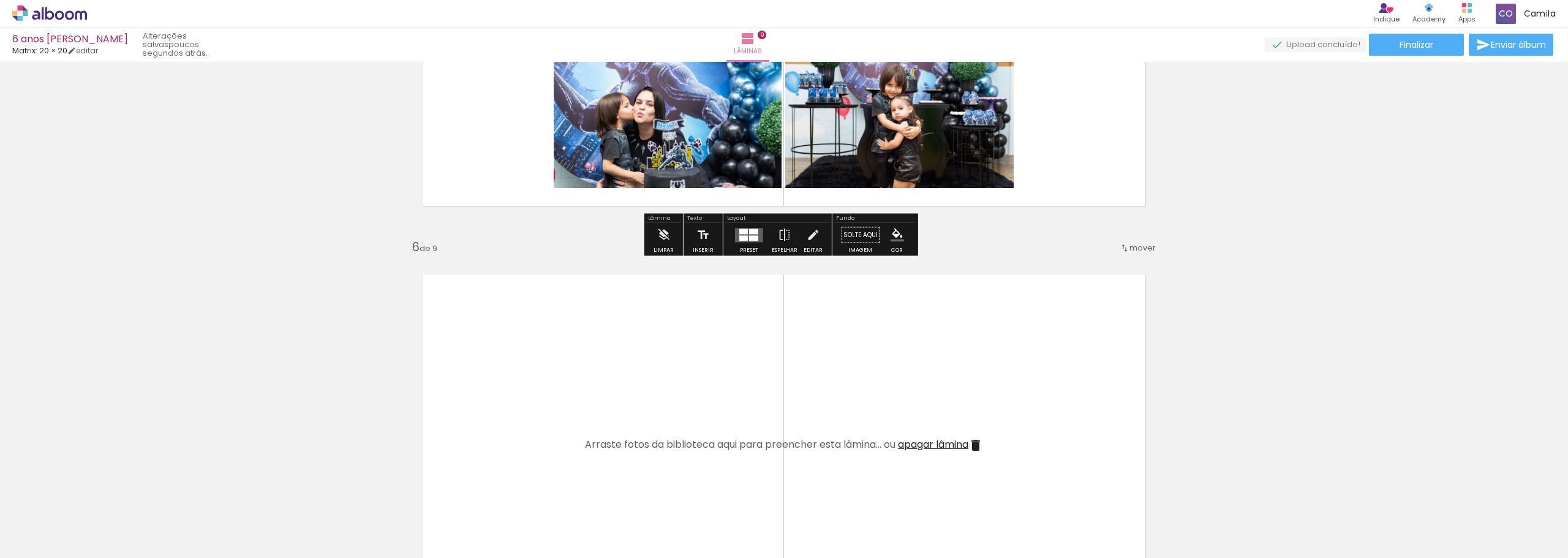
scroll to position [1913, 0]
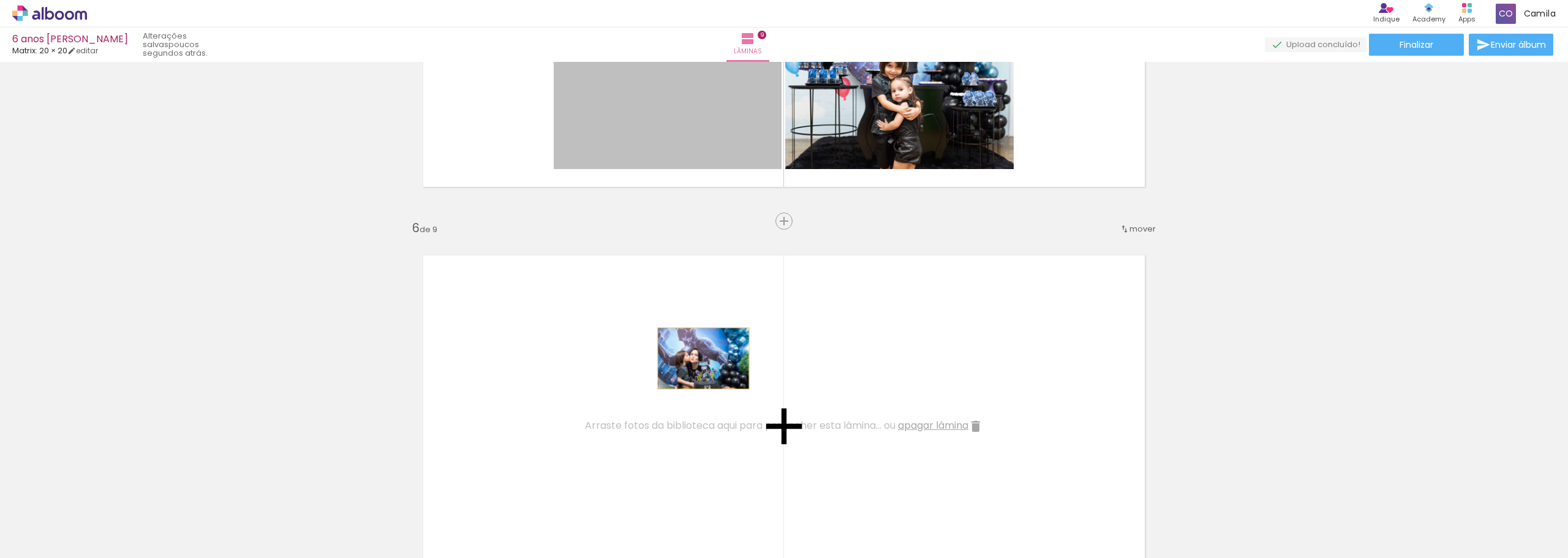
drag, startPoint x: 720, startPoint y: 187, endPoint x: 699, endPoint y: 358, distance: 172.3
click at [699, 358] on div "Inserir lâmina 1 de 9 Inserir lâmina 2 de 9 Inserir lâmina 3 de 9 Inserir lâmin…" at bounding box center [784, 206] width 1568 height 4104
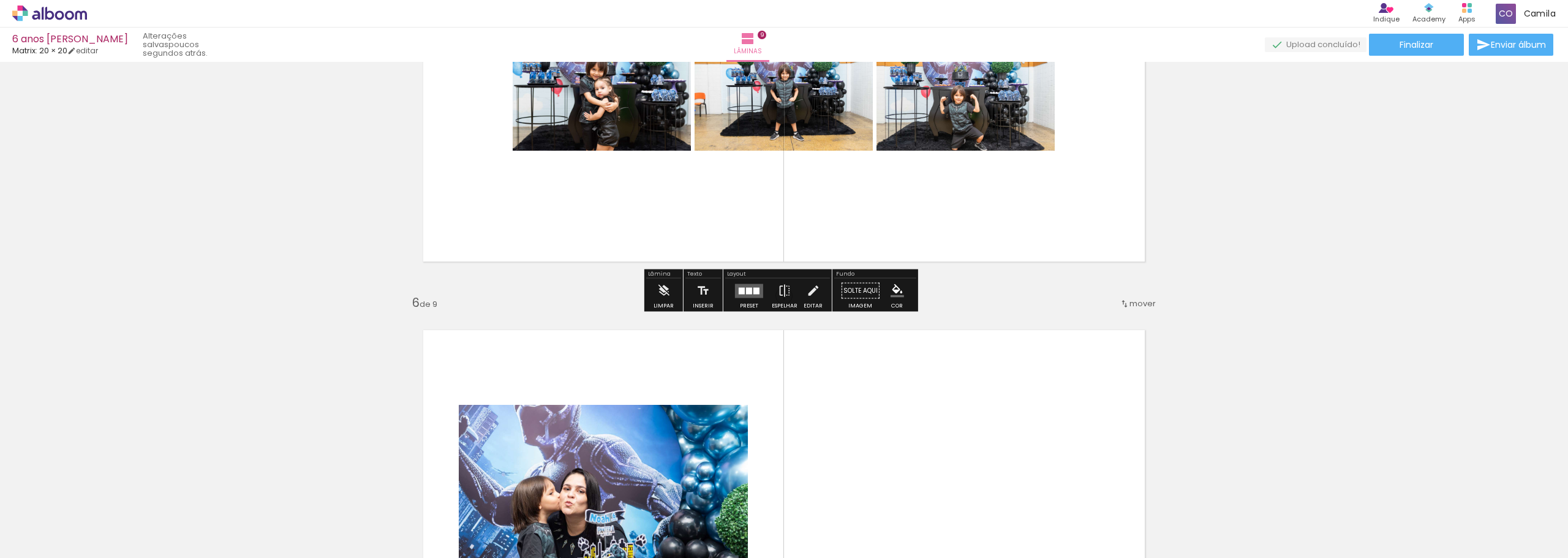
scroll to position [1790, 0]
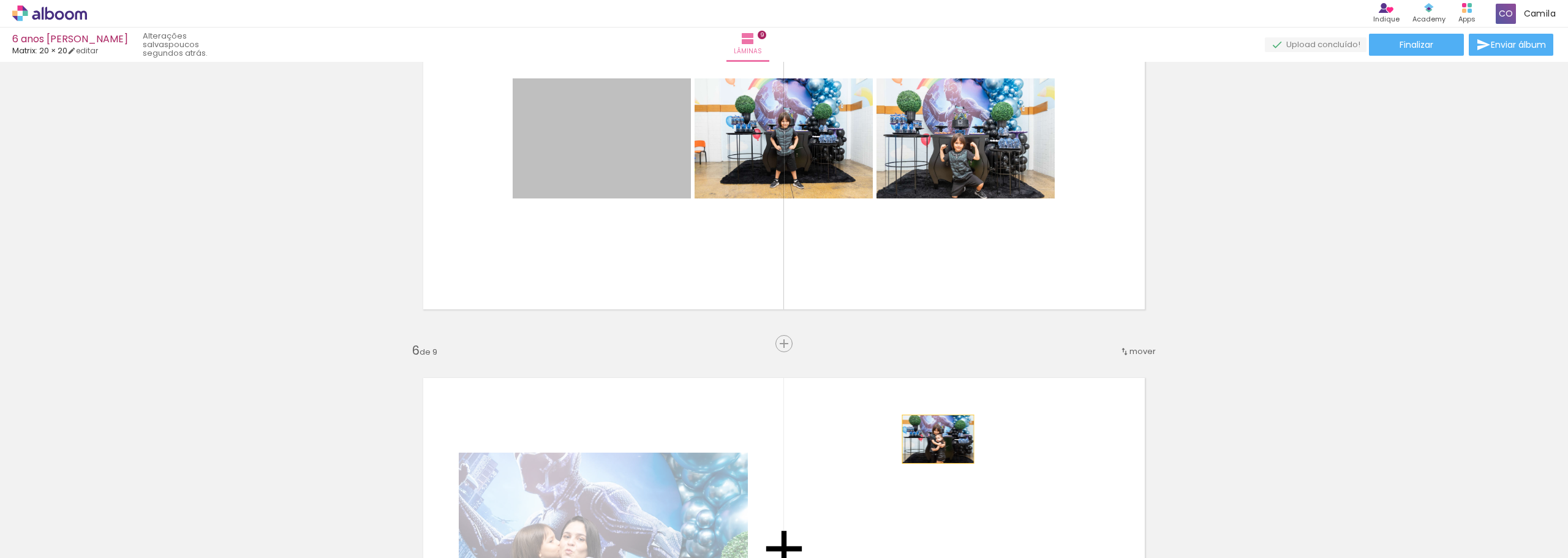
drag, startPoint x: 638, startPoint y: 175, endPoint x: 934, endPoint y: 439, distance: 396.6
click at [934, 439] on div "Inserir lâmina 1 de 9 Inserir lâmina 2 de 9 Inserir lâmina 3 de 9 Inserir lâmin…" at bounding box center [784, 328] width 1568 height 4104
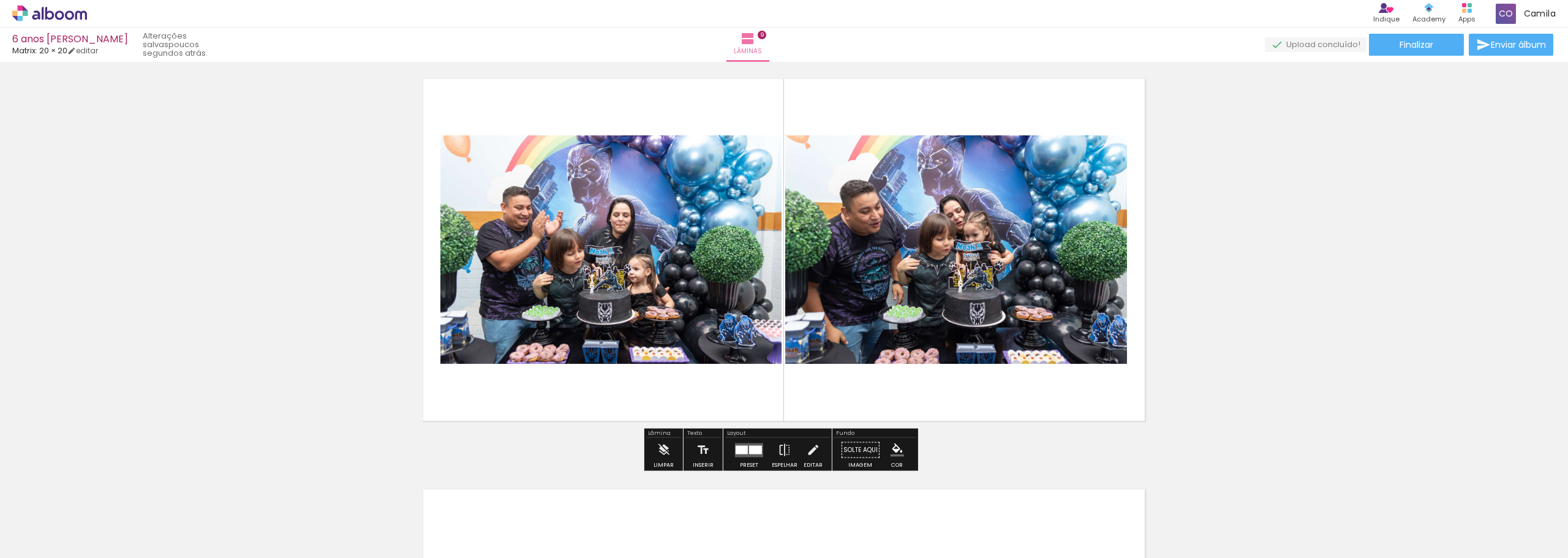
scroll to position [3321, 0]
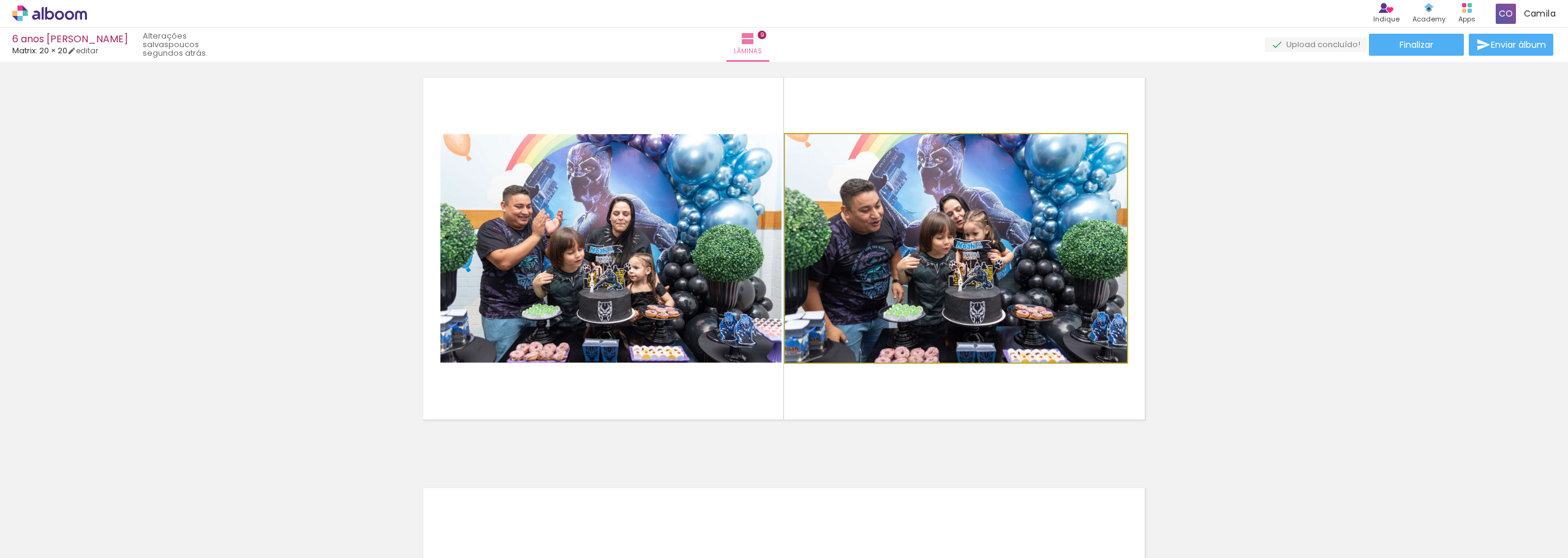
click at [982, 307] on quentale-photo at bounding box center [956, 249] width 342 height 229
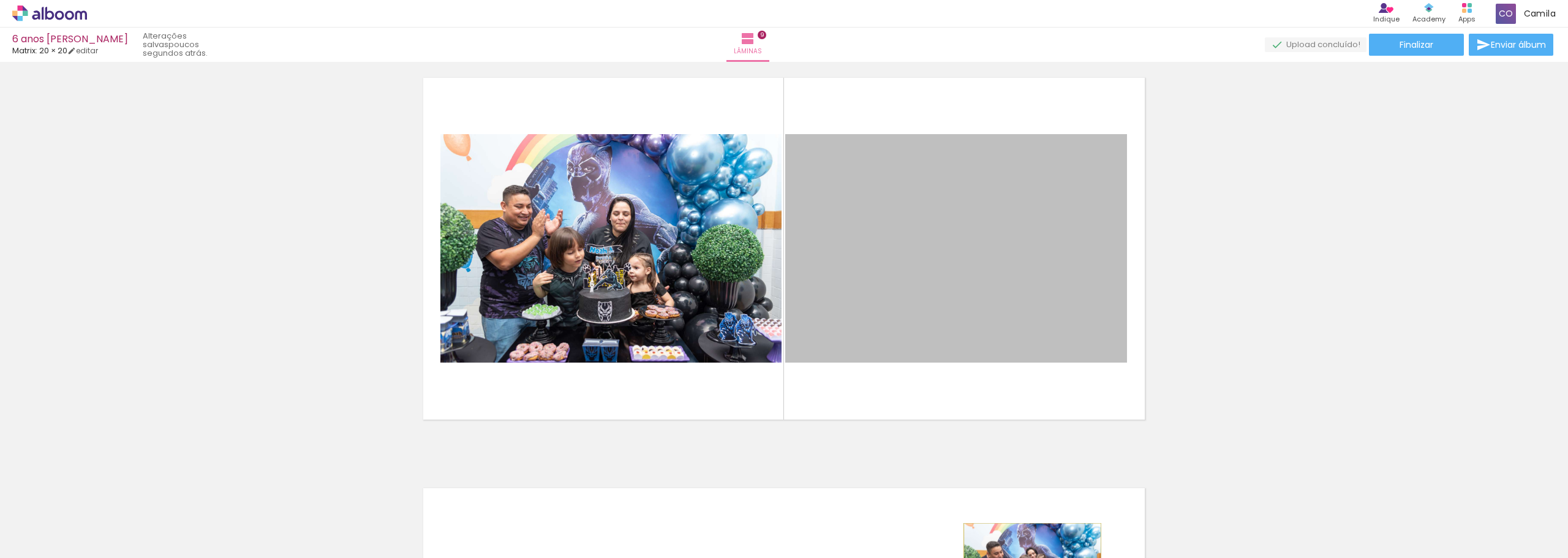
drag, startPoint x: 982, startPoint y: 307, endPoint x: 1028, endPoint y: 569, distance: 266.0
click at [1028, 557] on html "link( href="../../bower_components/polymer/polymer.html" rel="import" ) picture…" at bounding box center [784, 279] width 1568 height 558
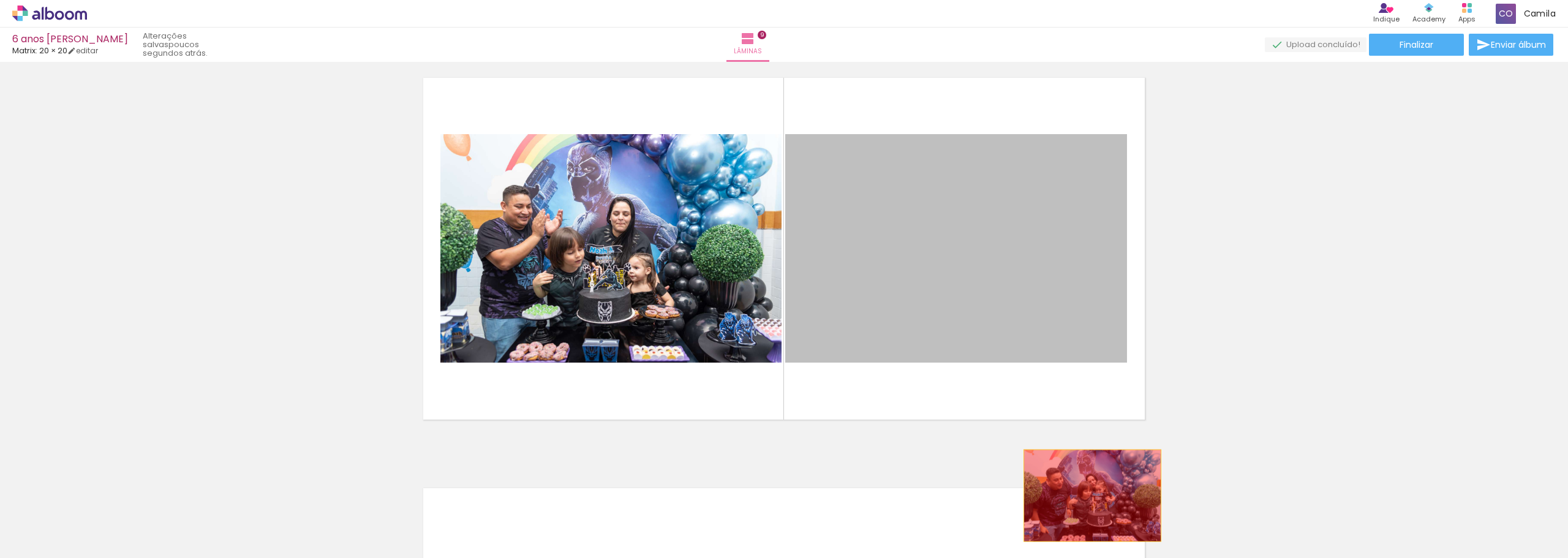
drag, startPoint x: 1066, startPoint y: 294, endPoint x: 1091, endPoint y: 501, distance: 208.5
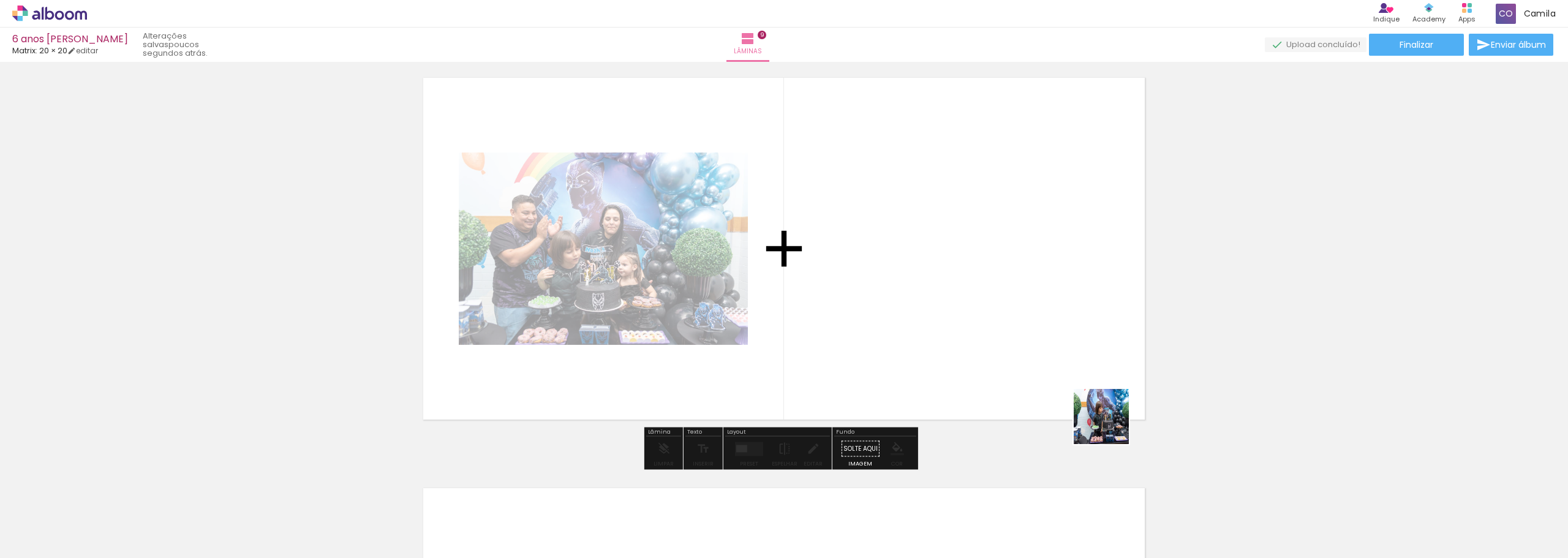
drag, startPoint x: 1395, startPoint y: 526, endPoint x: 828, endPoint y: 223, distance: 642.9
click at [828, 223] on quentale-workspace at bounding box center [784, 279] width 1568 height 558
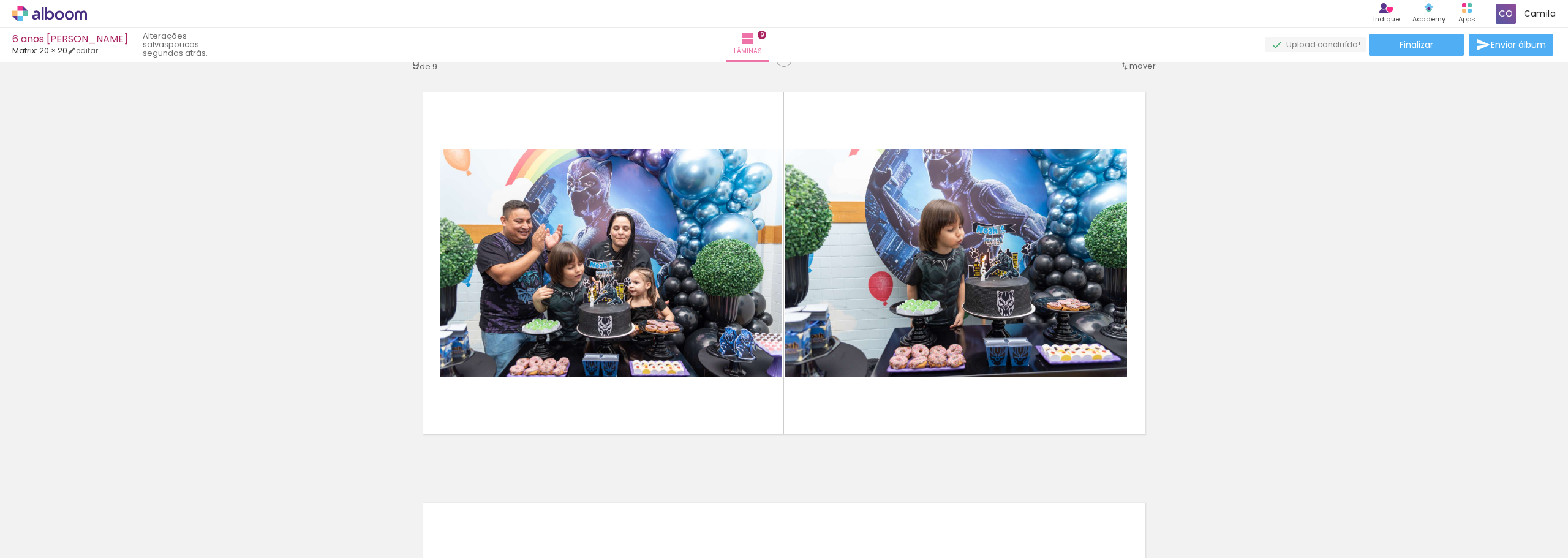
scroll to position [3303, 0]
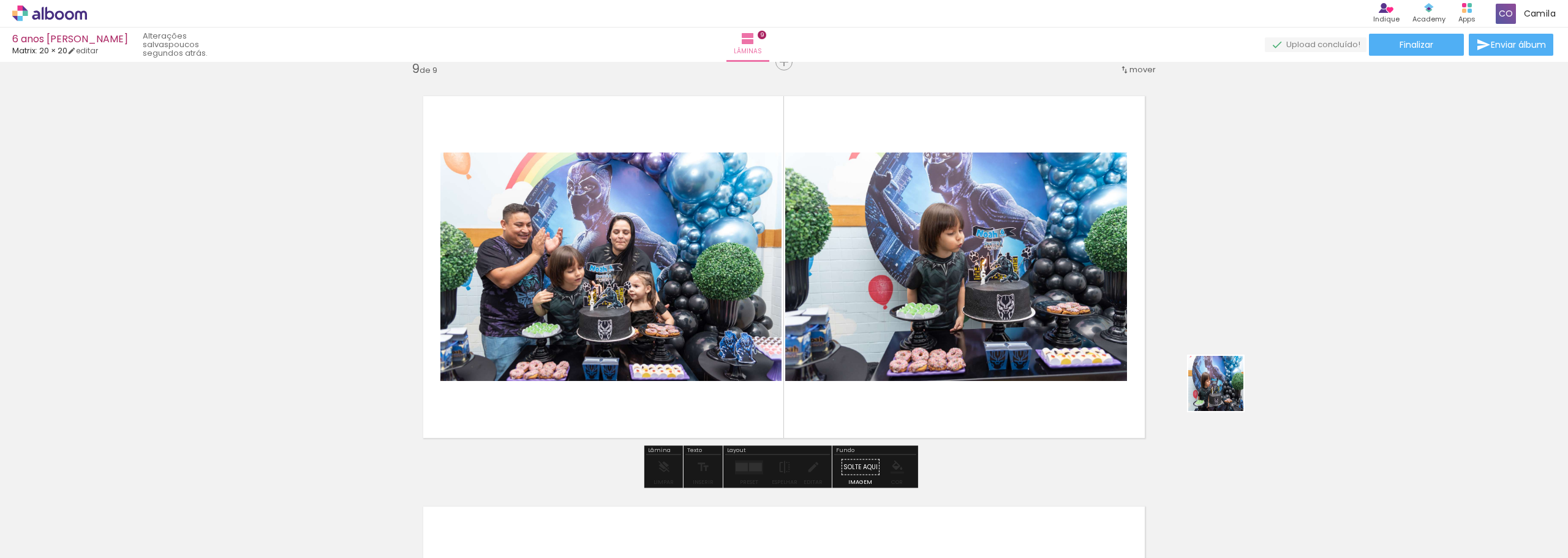
drag, startPoint x: 1449, startPoint y: 523, endPoint x: 1091, endPoint y: 314, distance: 414.5
click at [1091, 314] on quentale-workspace at bounding box center [784, 279] width 1568 height 558
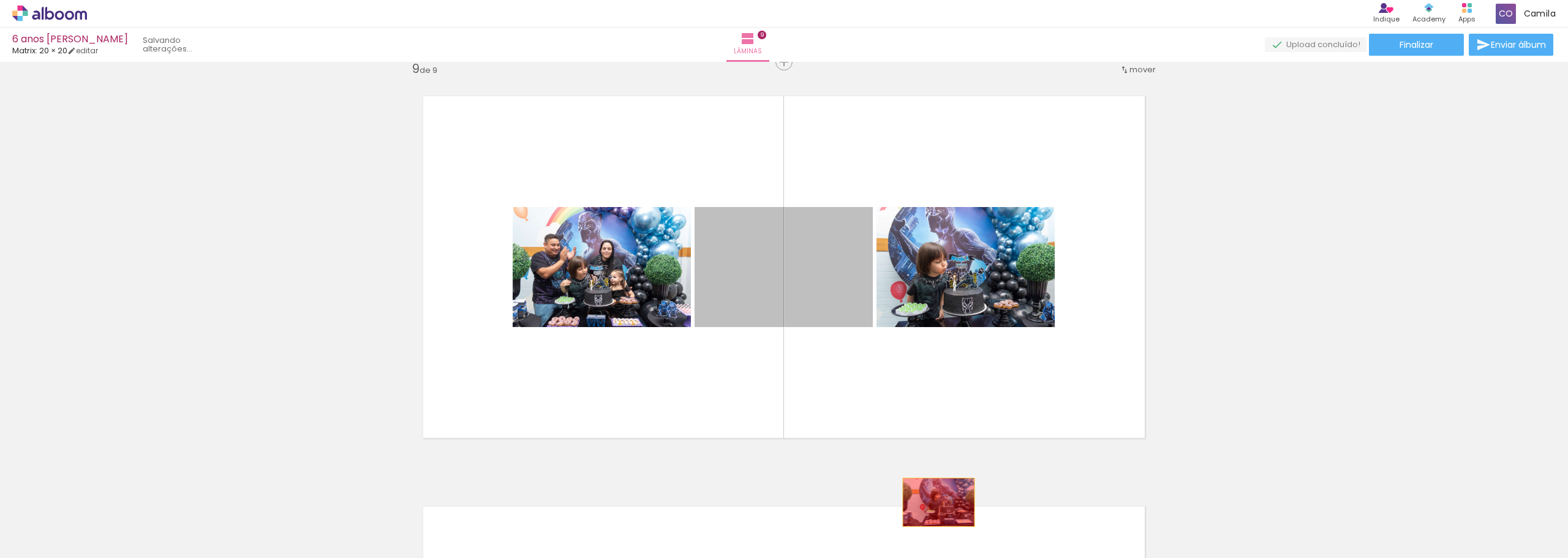
drag, startPoint x: 753, startPoint y: 347, endPoint x: 936, endPoint y: 502, distance: 239.8
click at [936, 502] on quentale-workspace at bounding box center [784, 279] width 1568 height 558
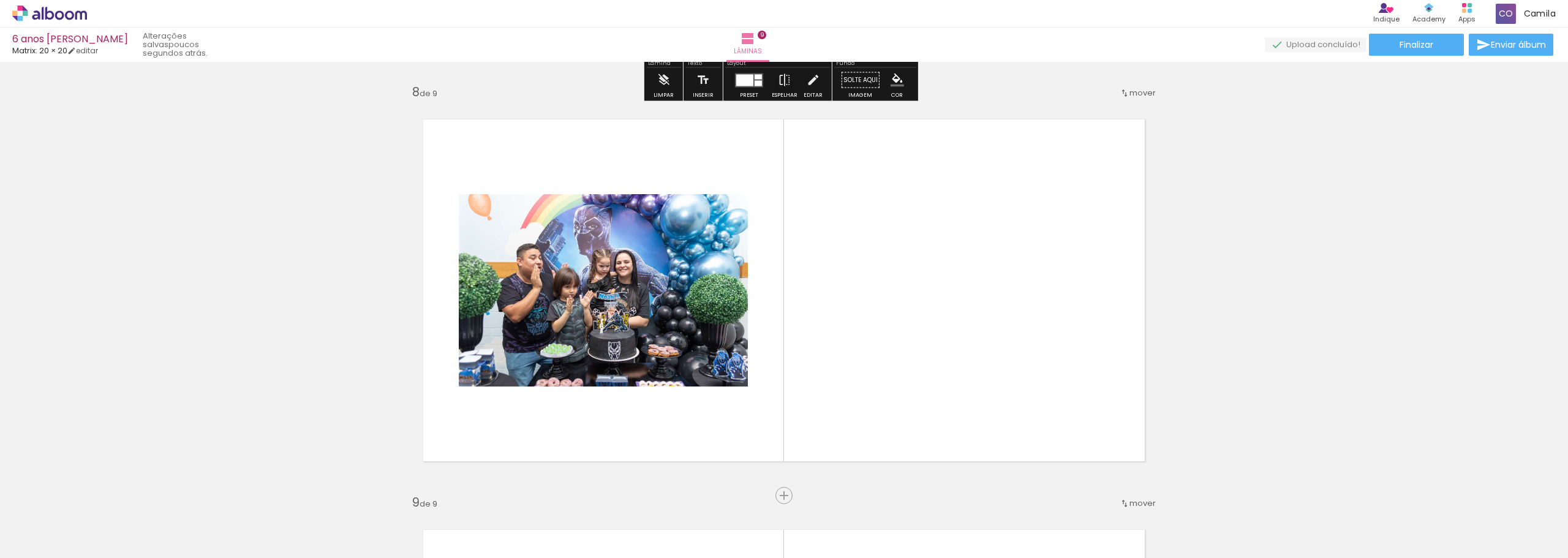
scroll to position [2874, 0]
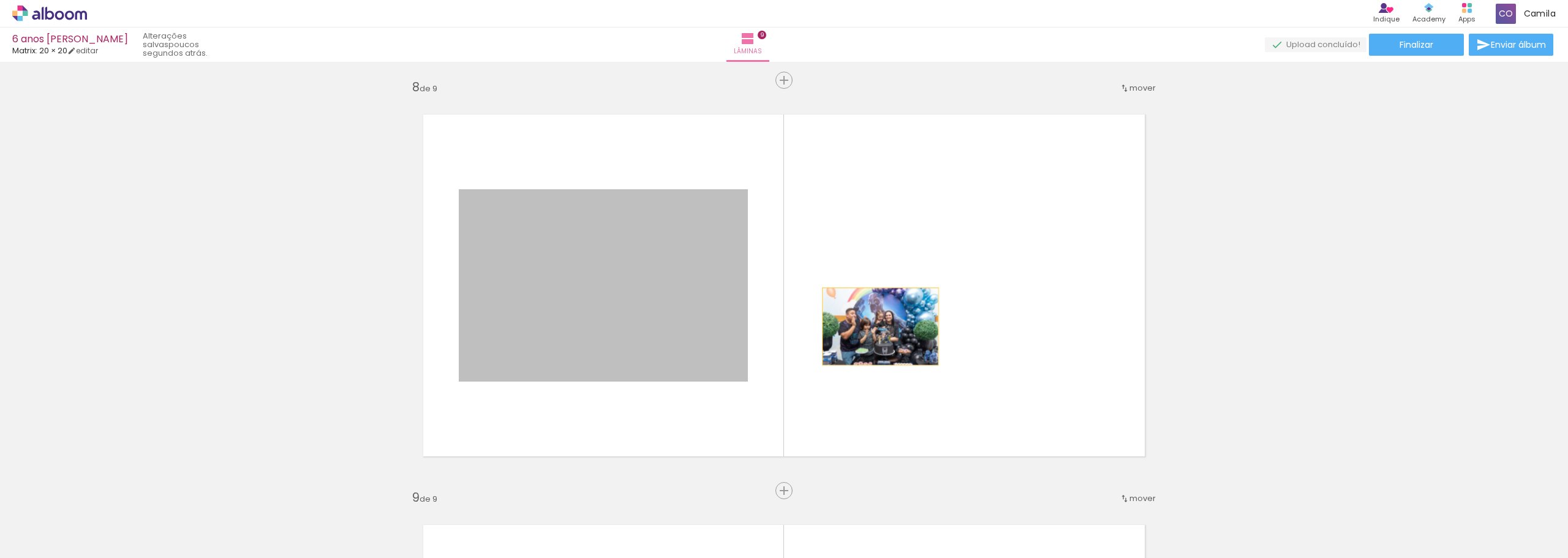
drag, startPoint x: 644, startPoint y: 326, endPoint x: 904, endPoint y: 319, distance: 260.1
click at [904, 319] on quentale-layouter at bounding box center [784, 286] width 759 height 380
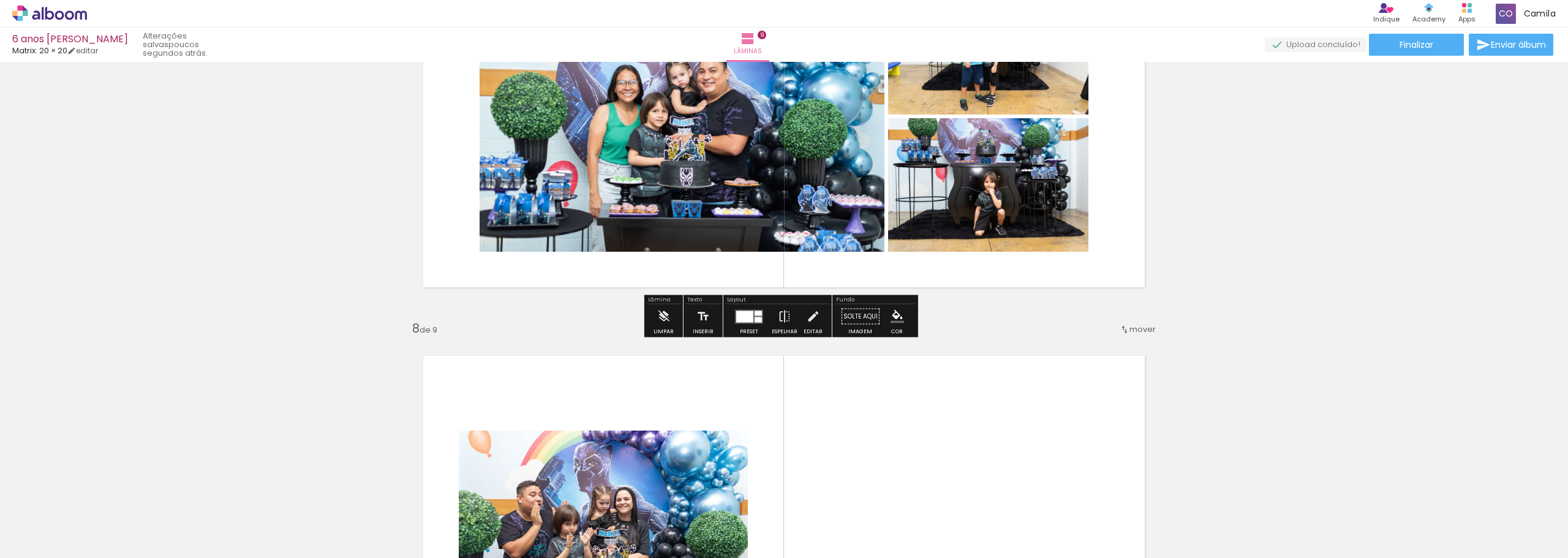
scroll to position [2629, 0]
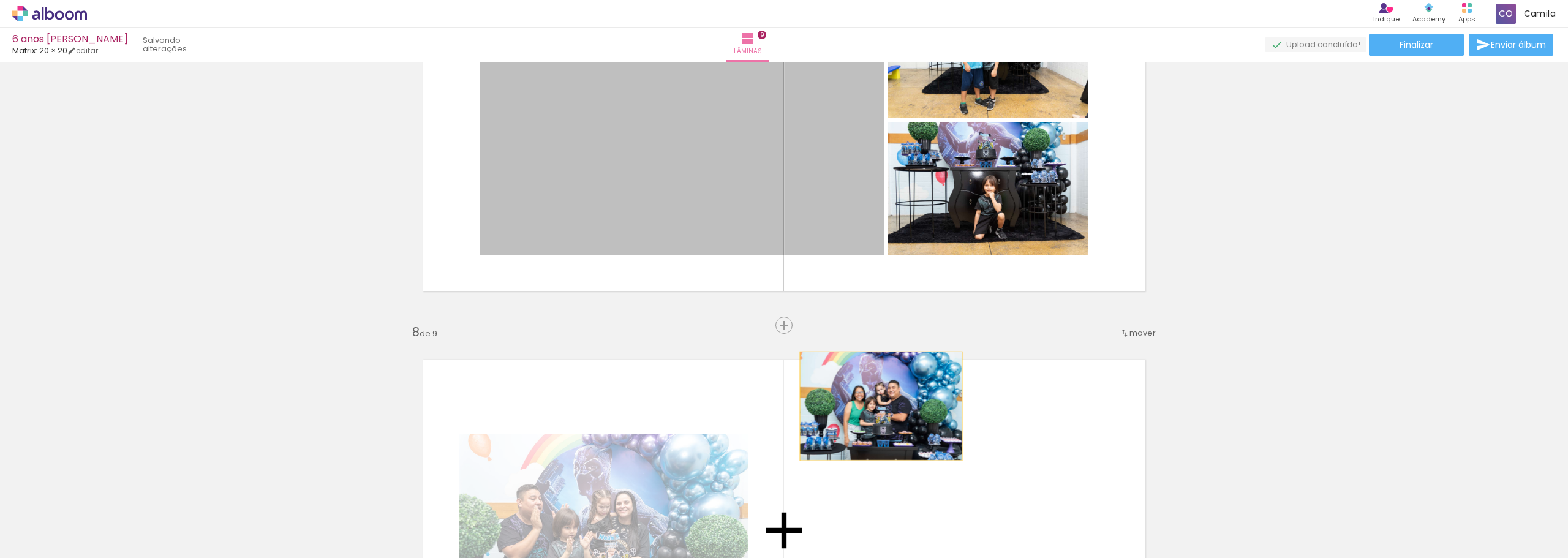
drag, startPoint x: 680, startPoint y: 174, endPoint x: 877, endPoint y: 406, distance: 304.4
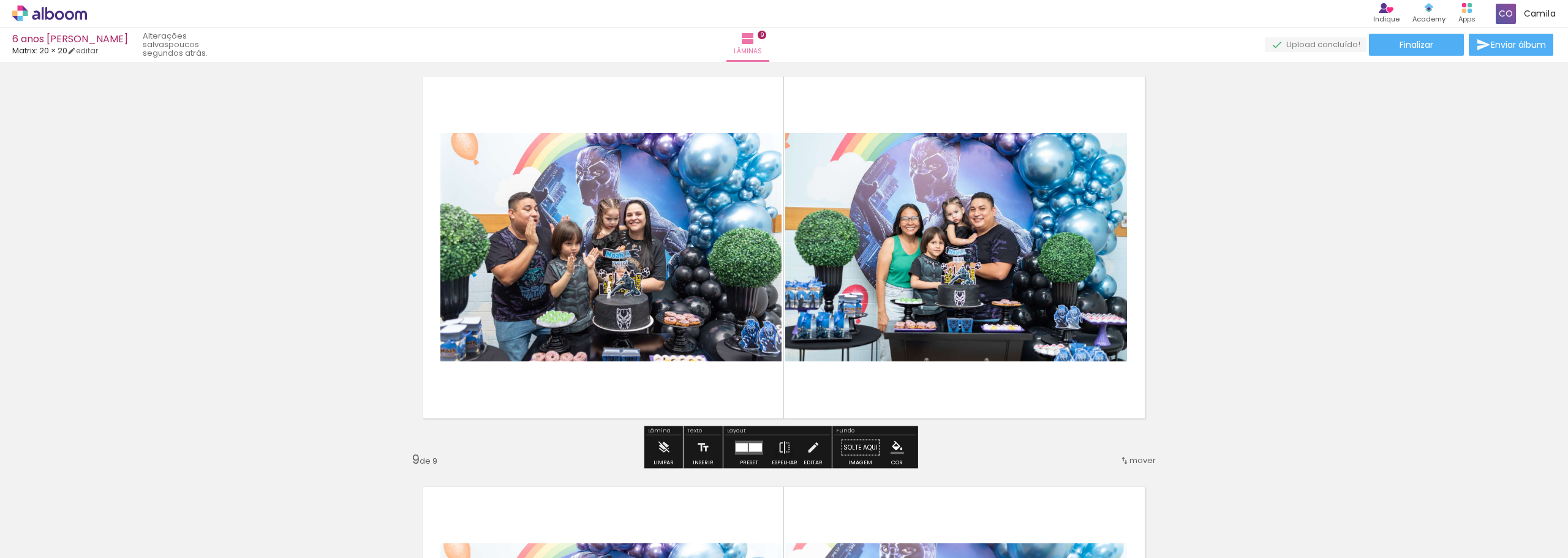
scroll to position [2997, 0]
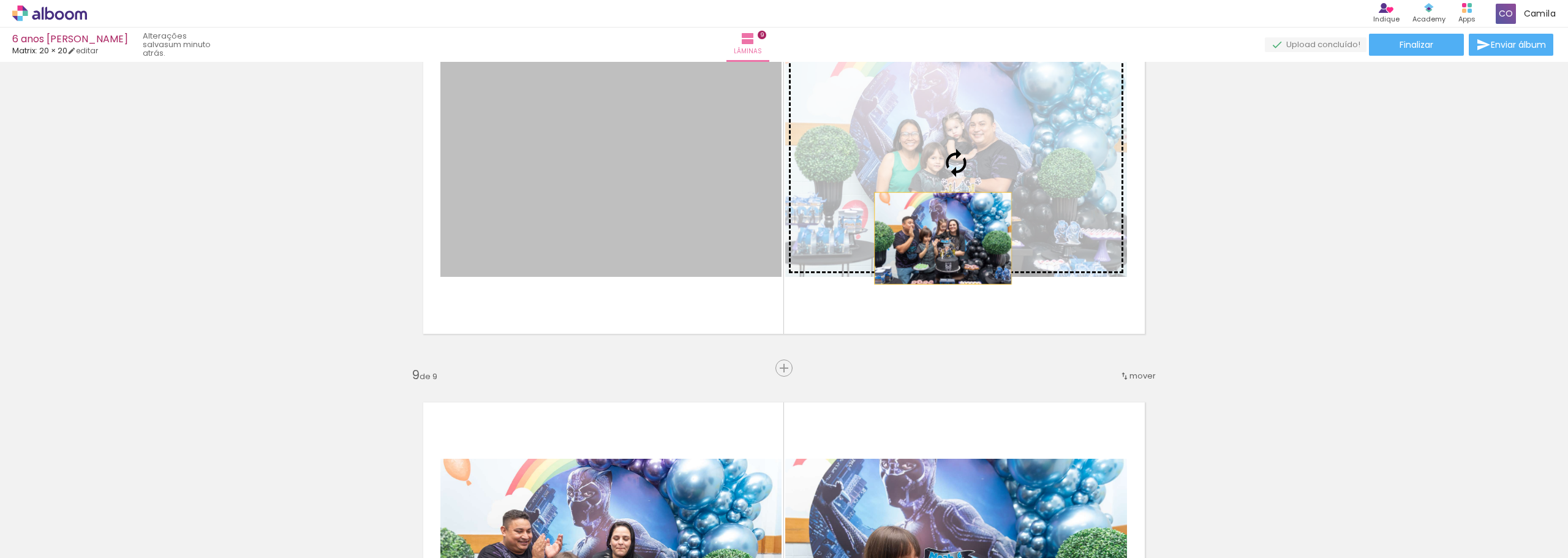
drag, startPoint x: 666, startPoint y: 223, endPoint x: 941, endPoint y: 228, distance: 275.0
click at [0, 0] on slot at bounding box center [0, 0] width 0 height 0
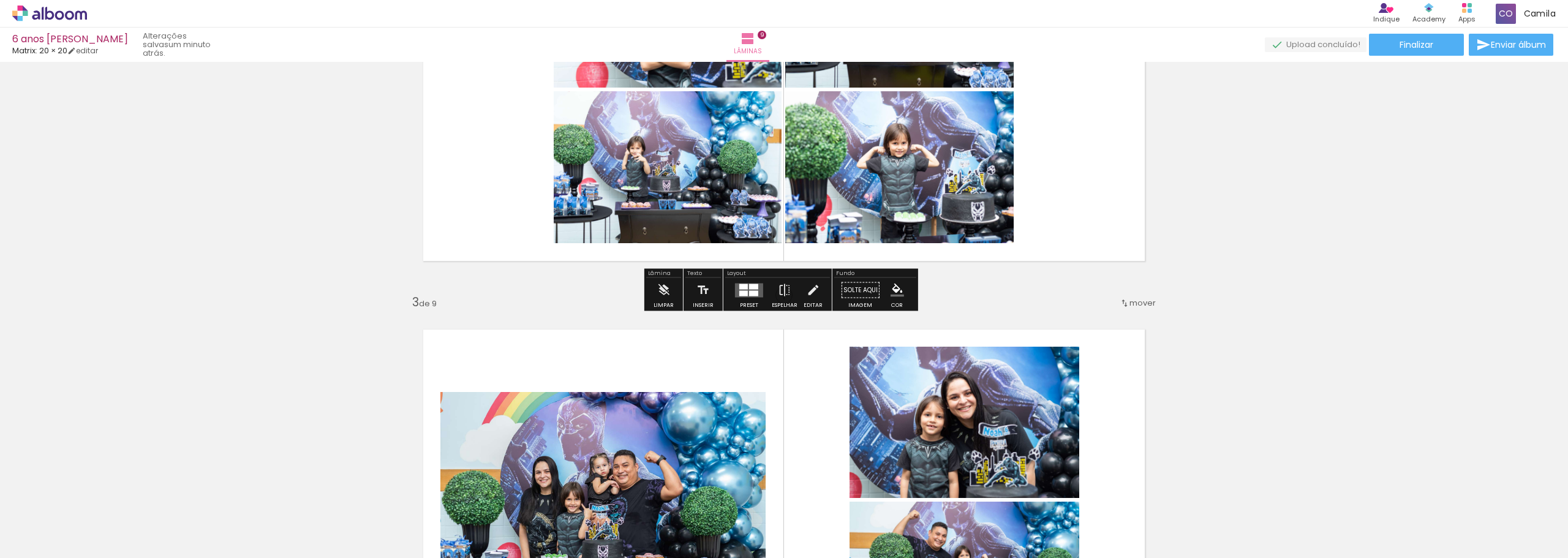
scroll to position [608, 0]
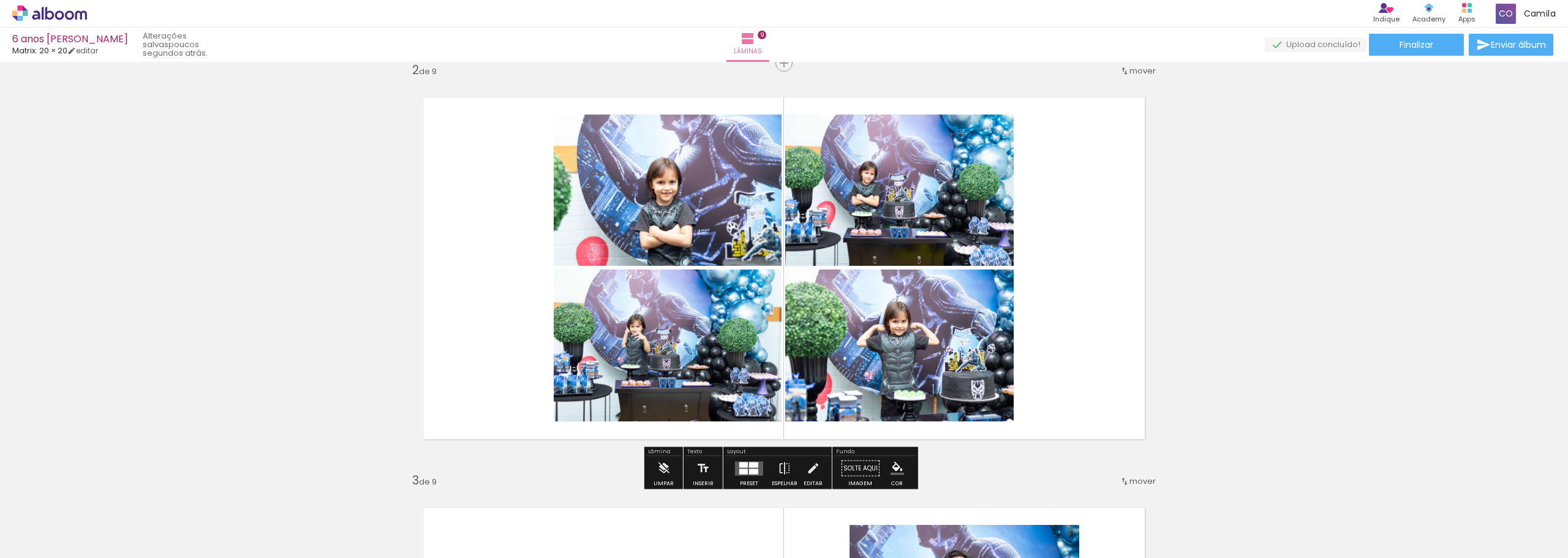
scroll to position [424, 0]
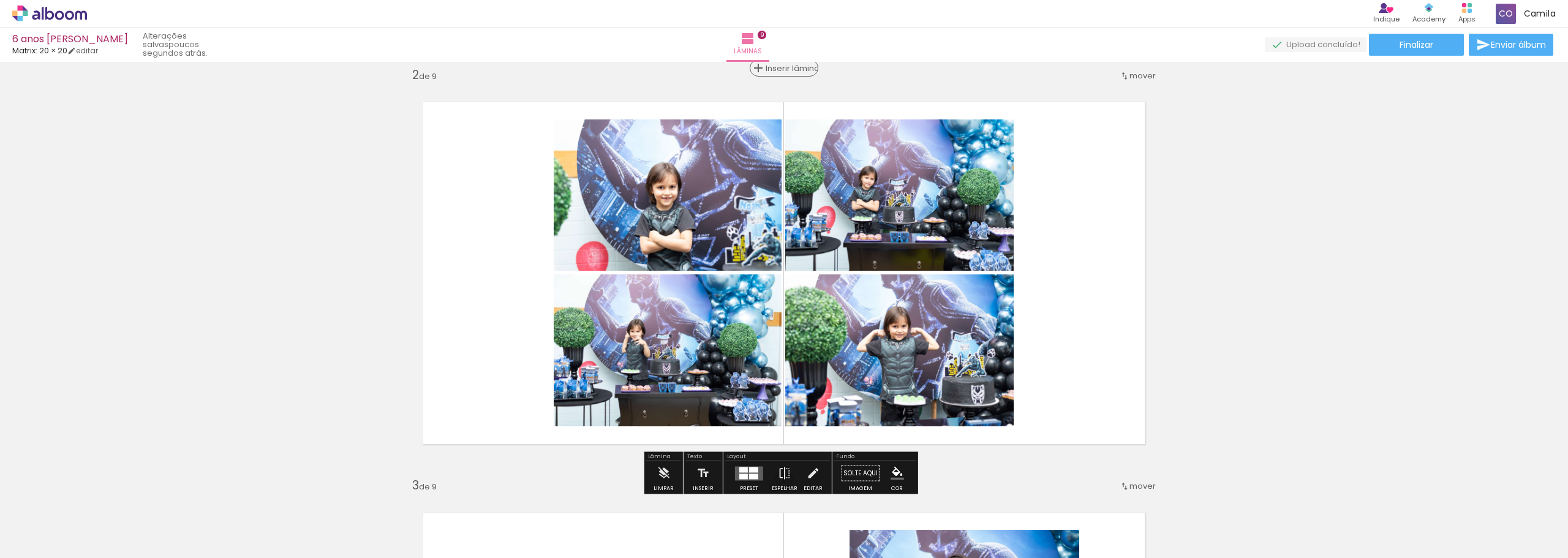
click at [779, 71] on span "Inserir lâmina" at bounding box center [789, 68] width 47 height 8
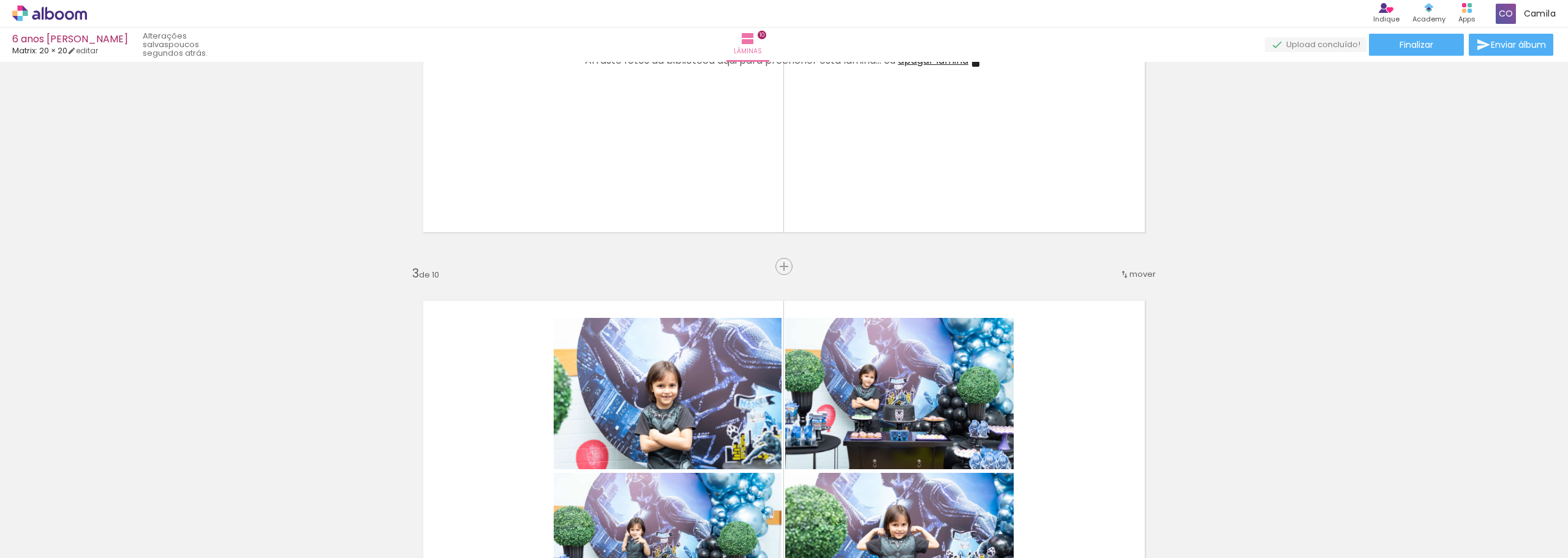
scroll to position [608, 0]
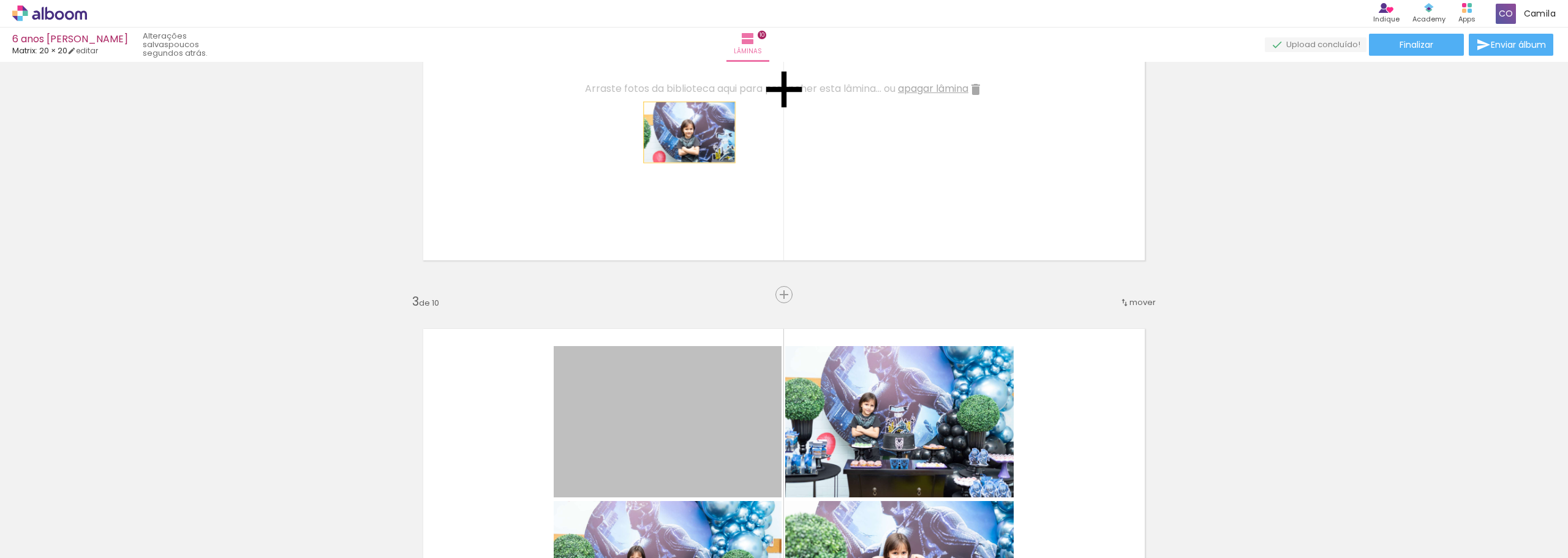
drag, startPoint x: 710, startPoint y: 407, endPoint x: 685, endPoint y: 132, distance: 276.1
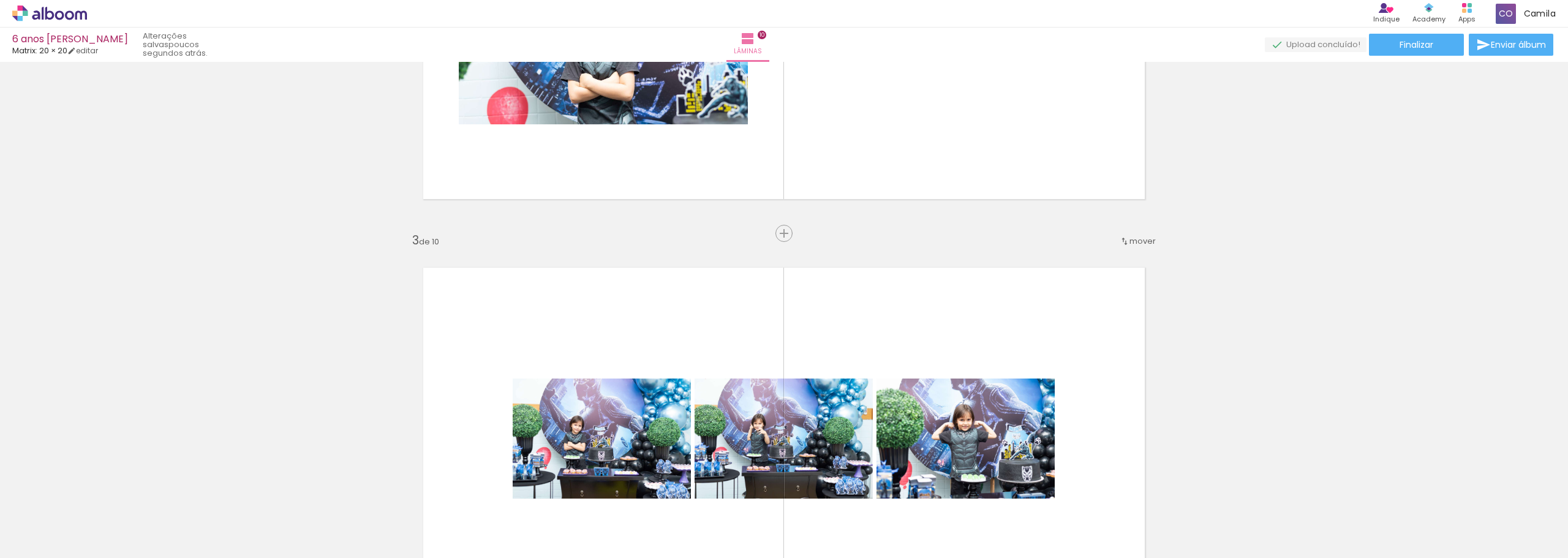
scroll to position [486, 0]
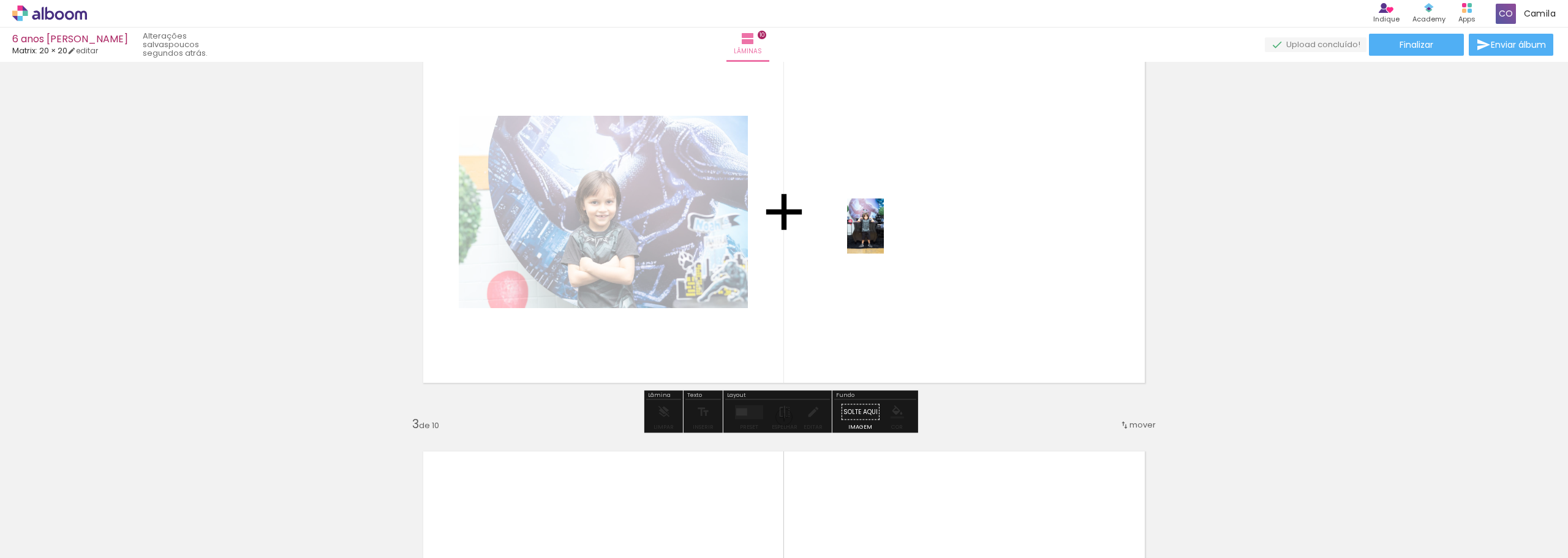
drag, startPoint x: 424, startPoint y: 517, endPoint x: 889, endPoint y: 229, distance: 547.0
click at [889, 229] on quentale-workspace at bounding box center [784, 279] width 1568 height 558
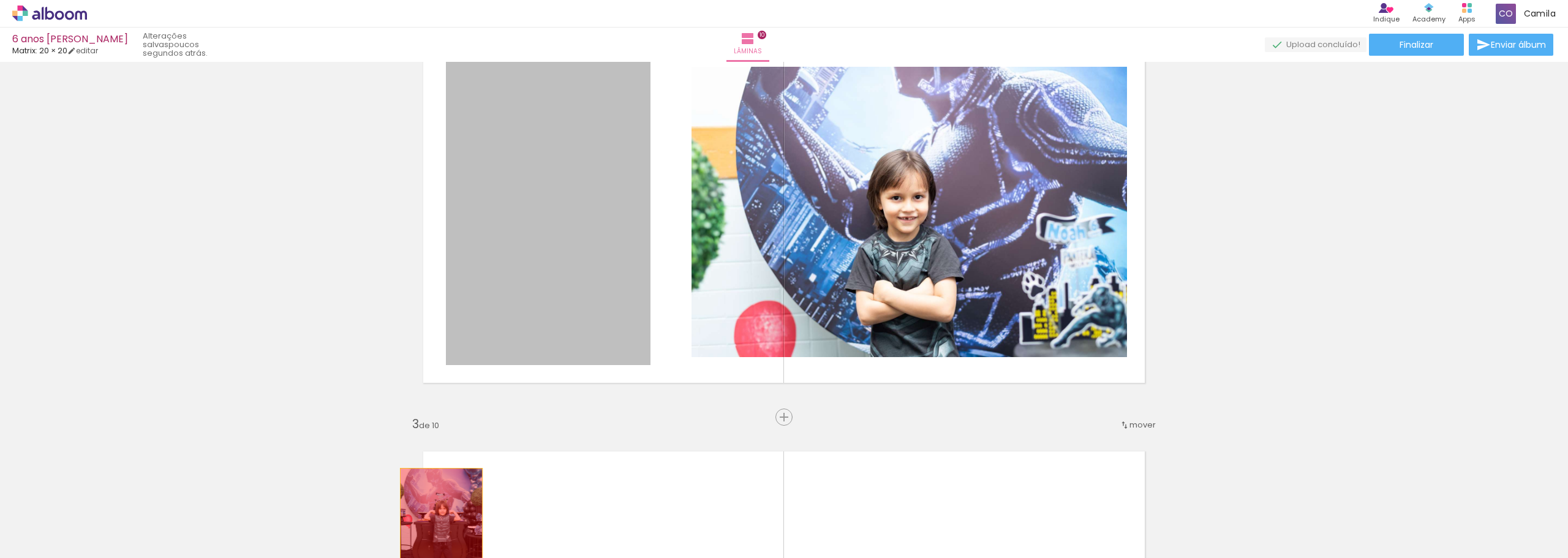
drag, startPoint x: 599, startPoint y: 239, endPoint x: 435, endPoint y: 530, distance: 334.0
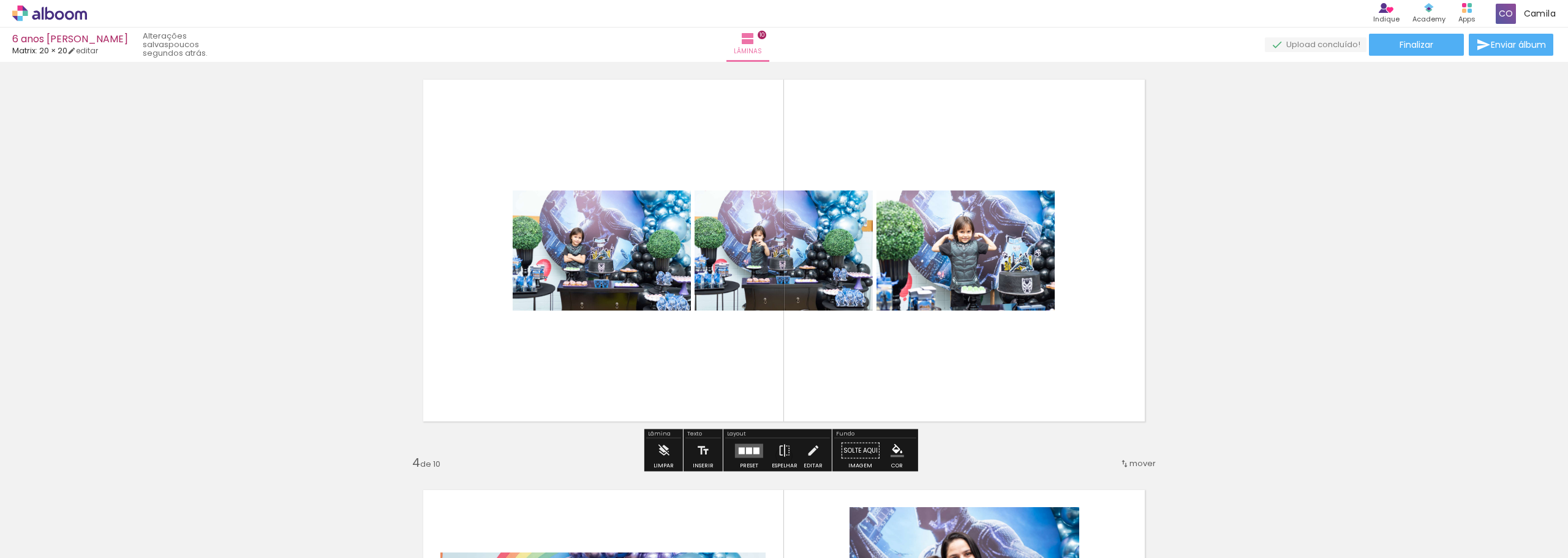
scroll to position [490, 0]
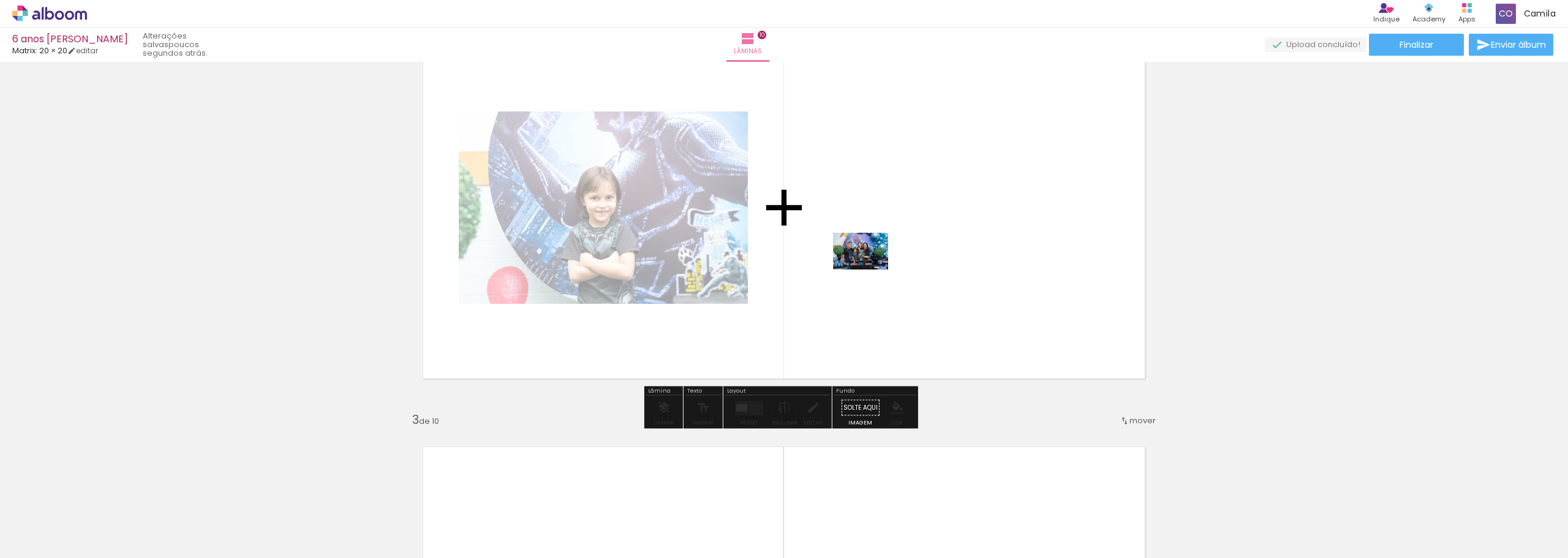
drag, startPoint x: 656, startPoint y: 482, endPoint x: 870, endPoint y: 269, distance: 301.9
click at [870, 269] on quentale-workspace at bounding box center [784, 279] width 1568 height 558
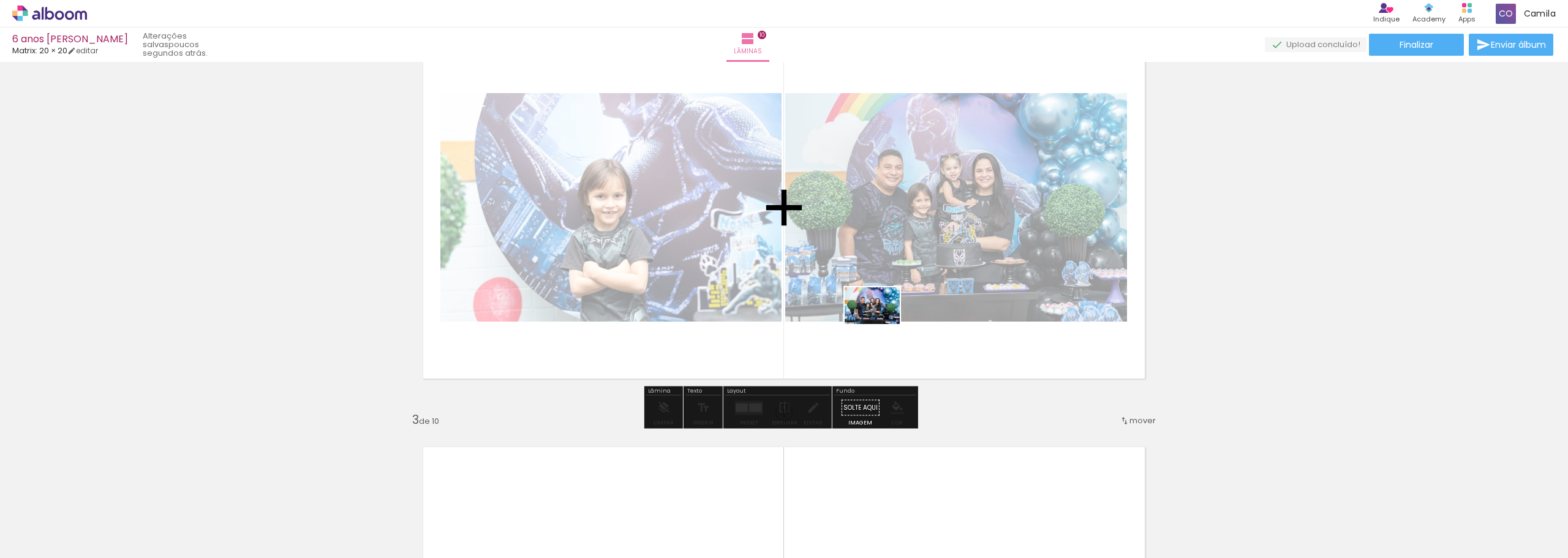
drag, startPoint x: 496, startPoint y: 529, endPoint x: 881, endPoint y: 324, distance: 436.2
click at [881, 324] on quentale-workspace at bounding box center [784, 279] width 1568 height 558
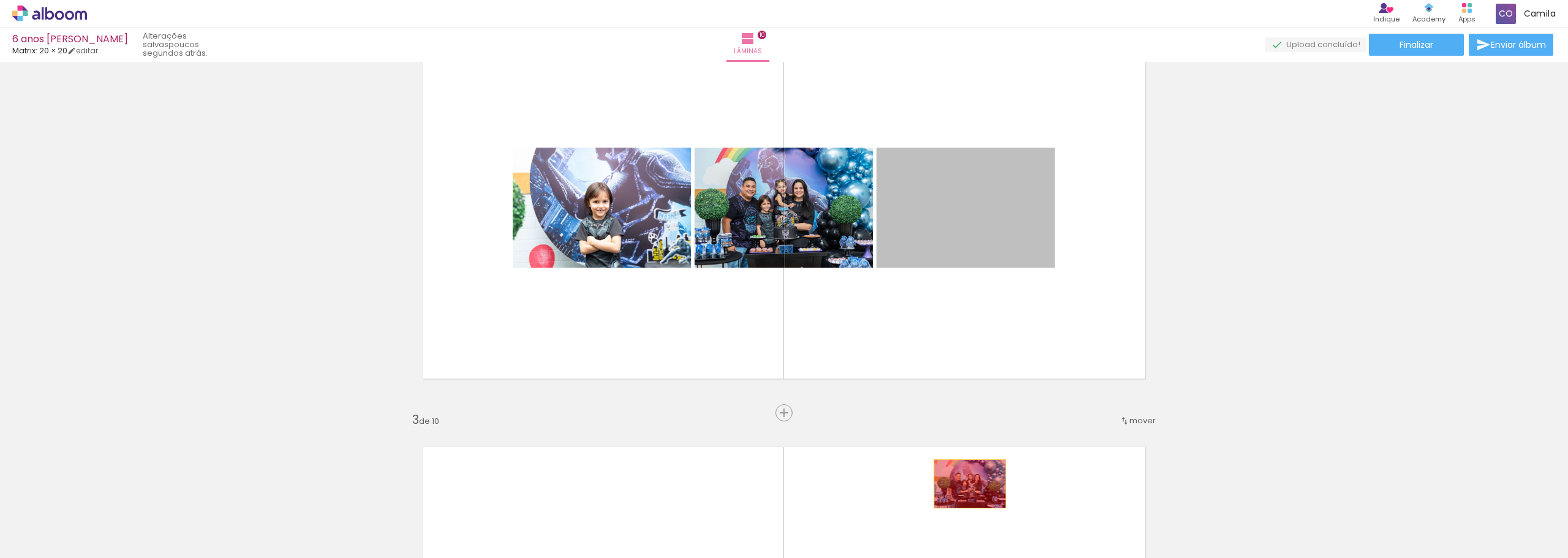
drag, startPoint x: 936, startPoint y: 227, endPoint x: 959, endPoint y: 512, distance: 285.9
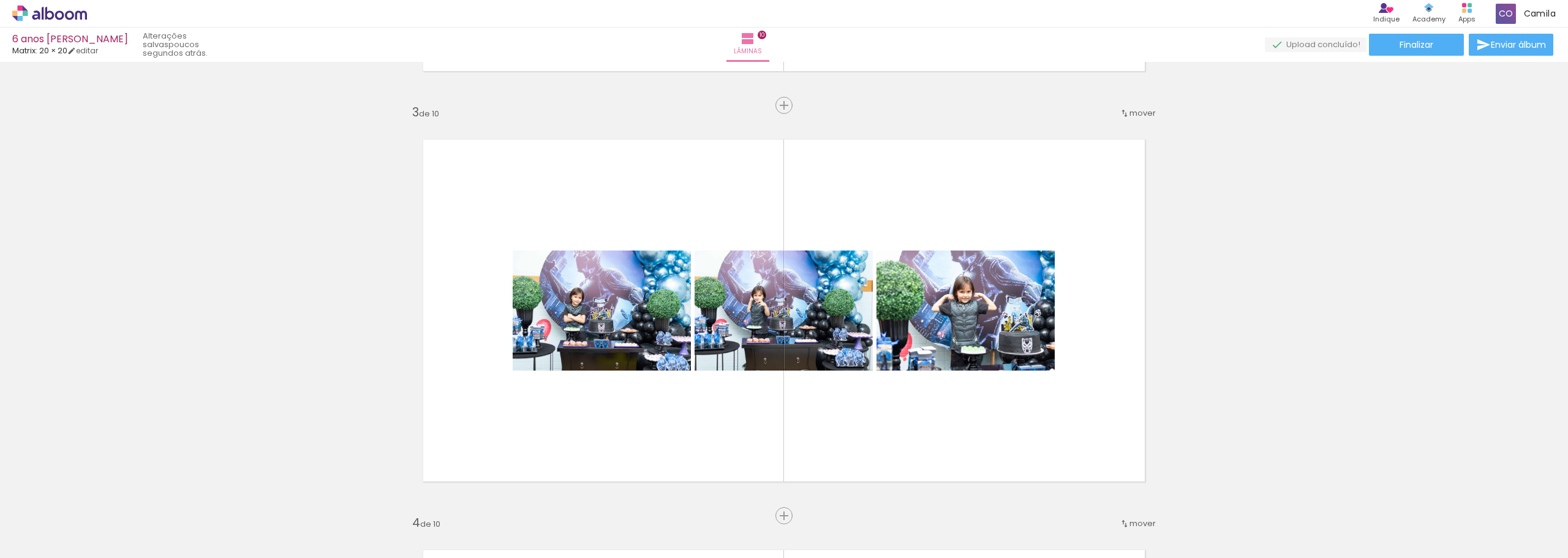
scroll to position [774, 0]
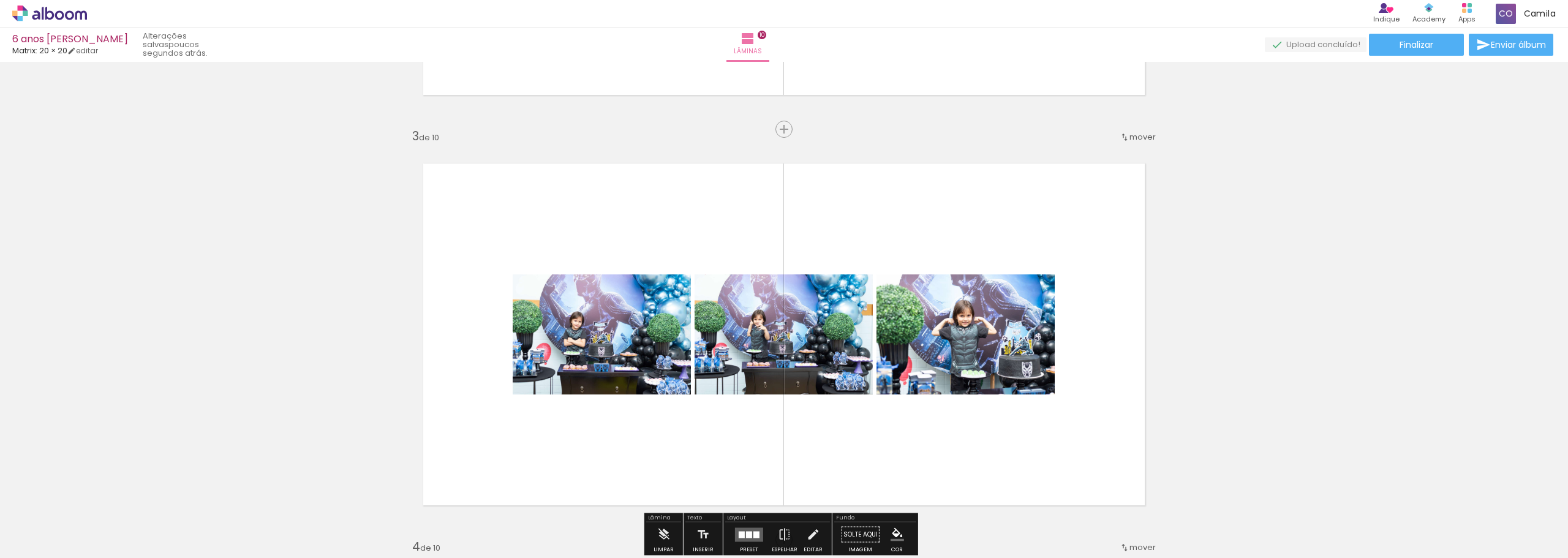
click at [939, 440] on quentale-layouter at bounding box center [784, 334] width 759 height 380
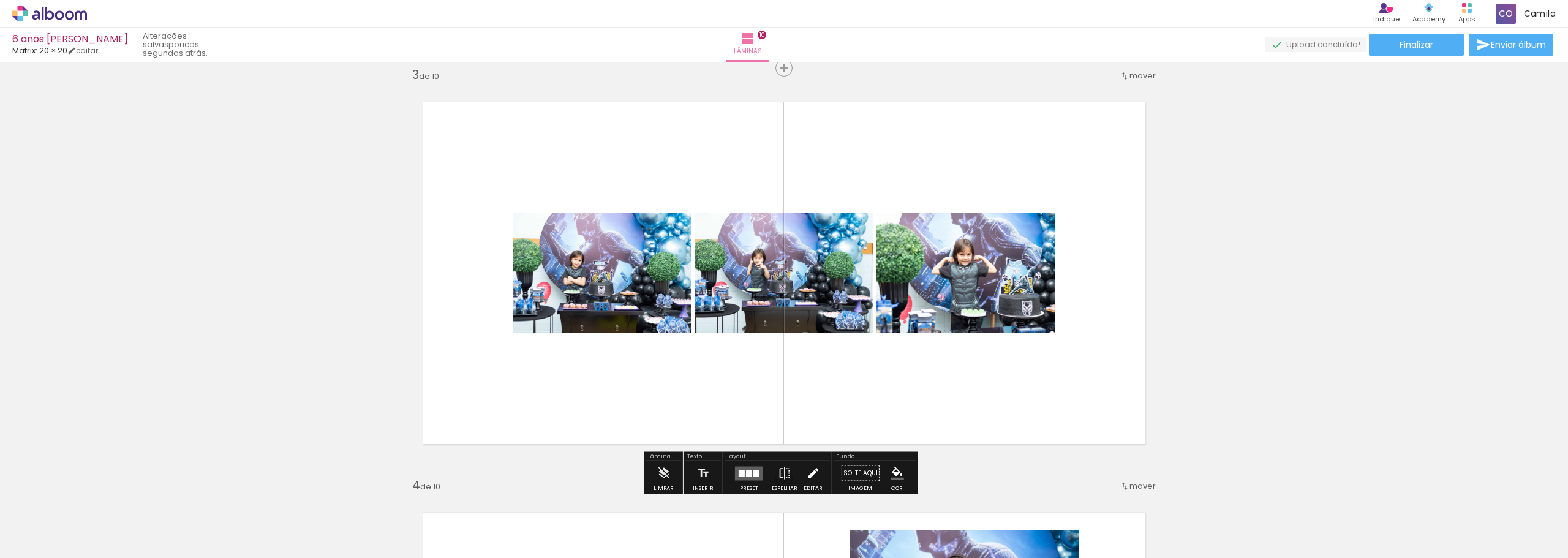
scroll to position [896, 0]
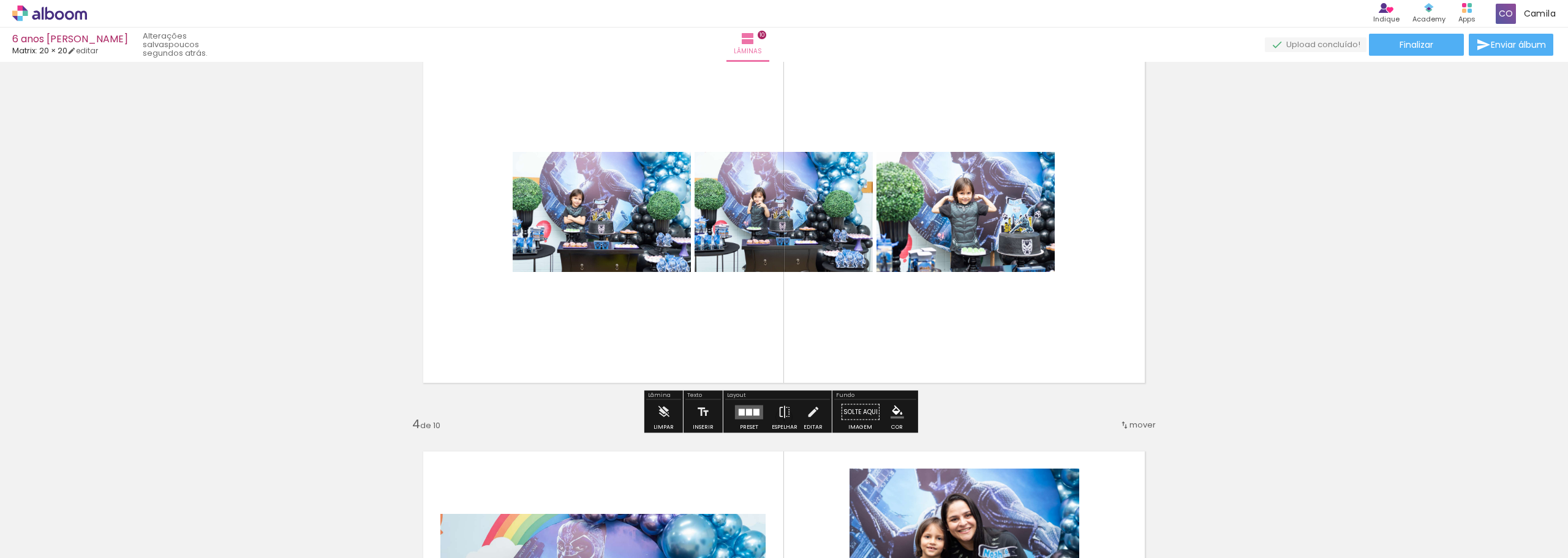
click at [746, 407] on quentale-layouter at bounding box center [749, 412] width 28 height 14
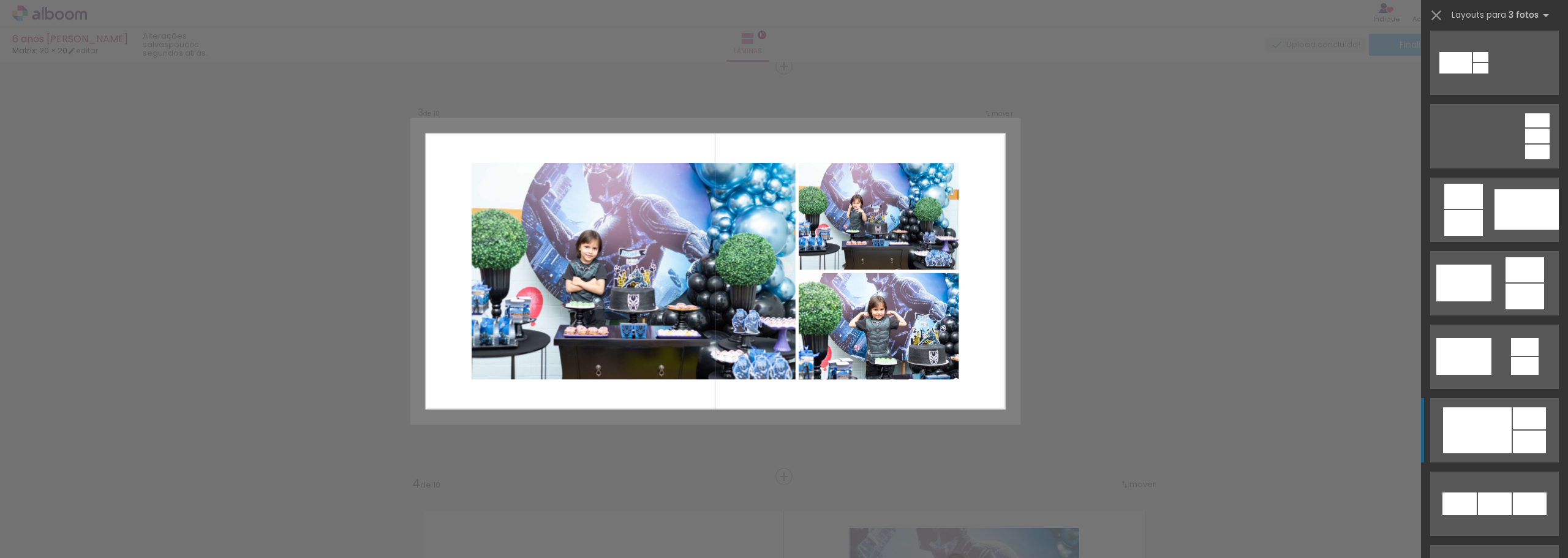
scroll to position [245, 0]
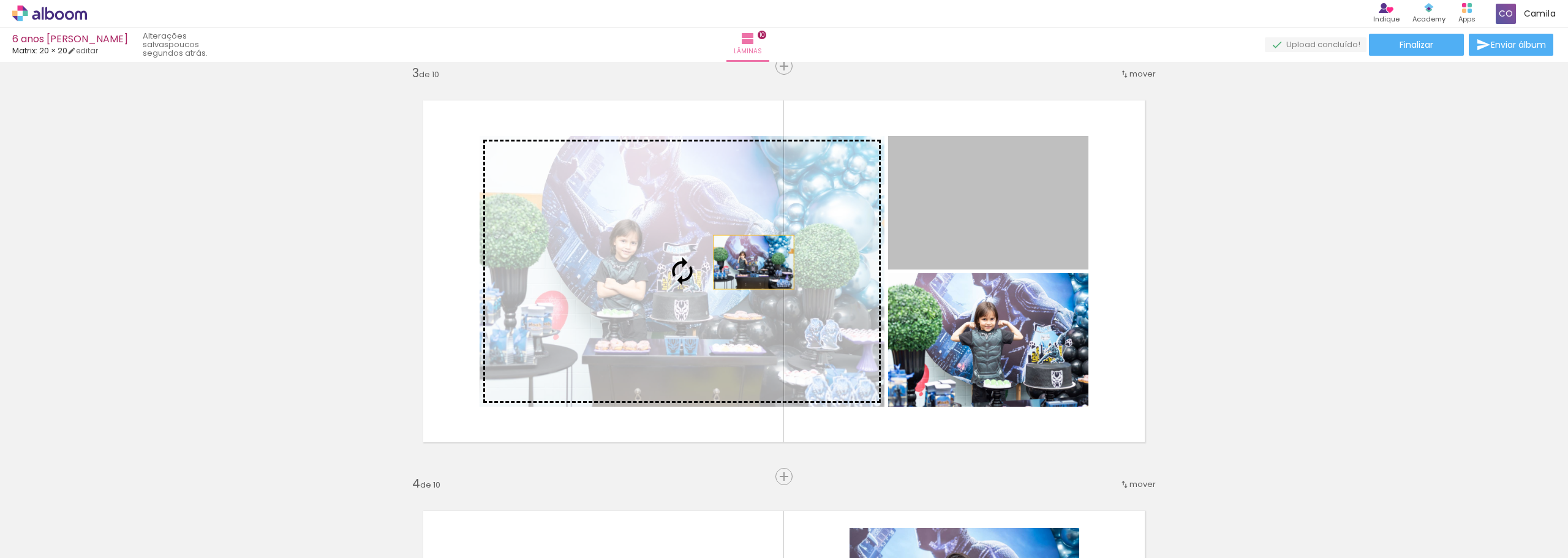
drag, startPoint x: 1017, startPoint y: 227, endPoint x: 749, endPoint y: 262, distance: 270.3
click at [0, 0] on slot at bounding box center [0, 0] width 0 height 0
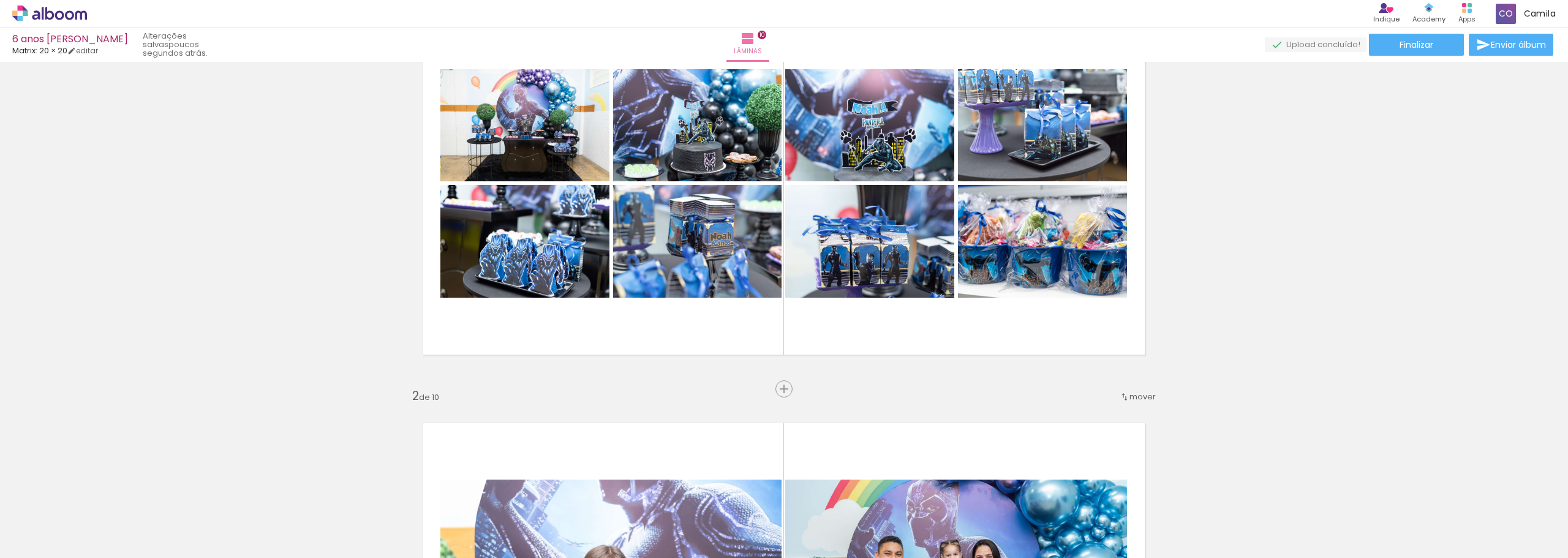
scroll to position [0, 0]
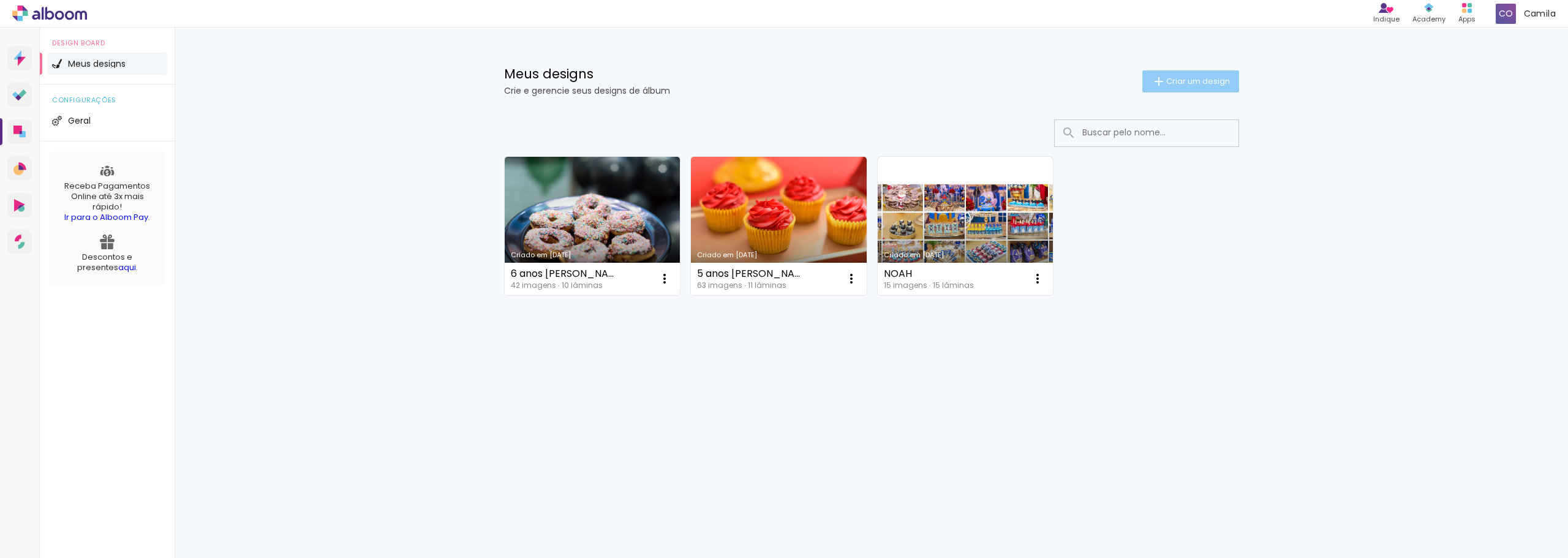
click at [1217, 90] on paper-button "Criar um design" at bounding box center [1191, 81] width 97 height 22
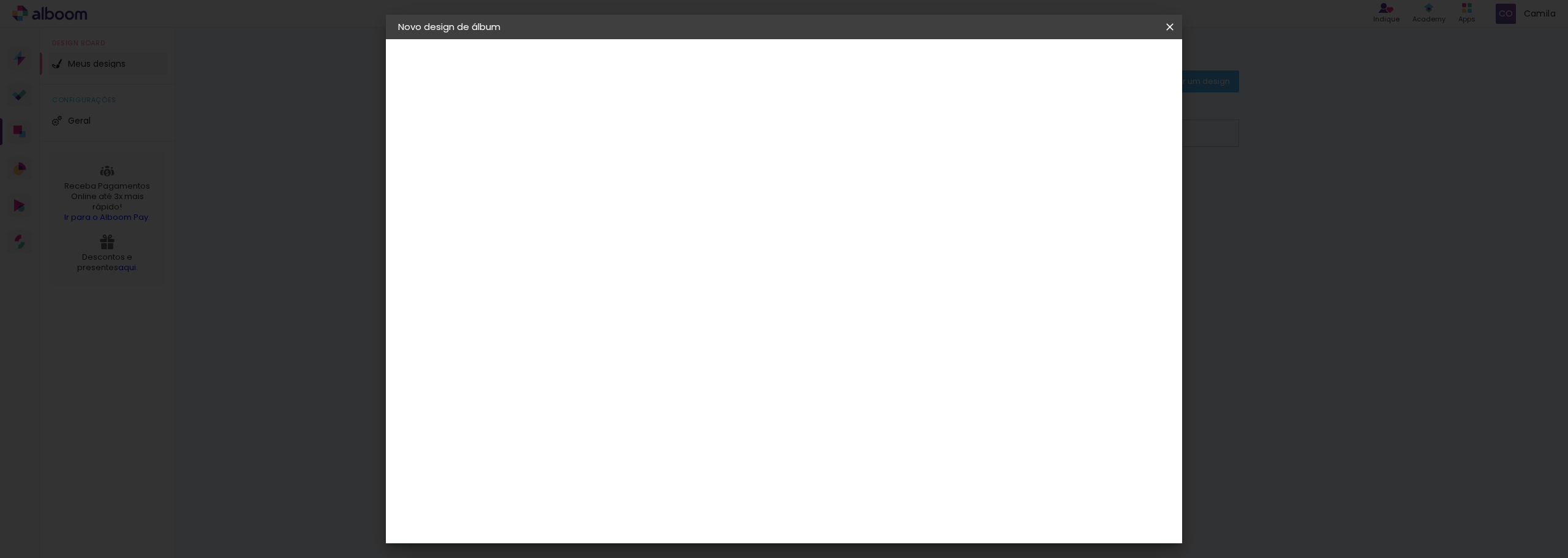
click at [599, 167] on input at bounding box center [599, 164] width 0 height 19
type input "7 anos [PERSON_NAME]"
type paper-input "7 anos [PERSON_NAME]"
click at [724, 56] on paper-button "Avançar" at bounding box center [694, 64] width 60 height 21
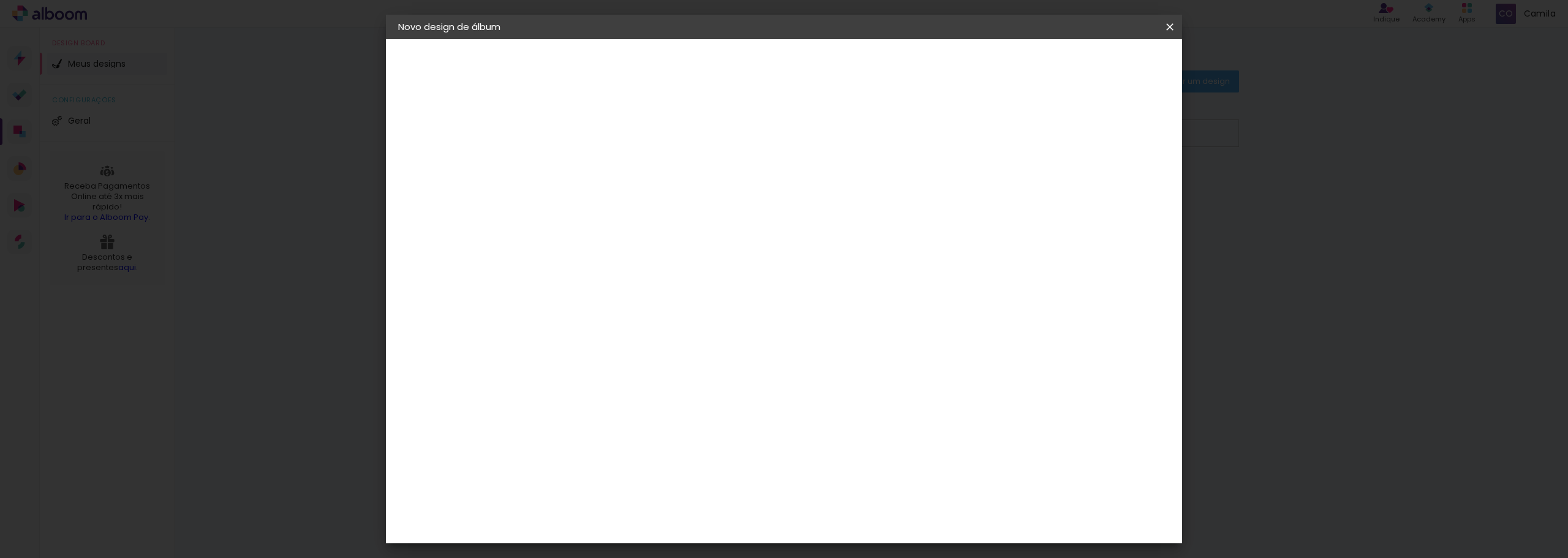
click at [696, 533] on paper-item "Matrix" at bounding box center [630, 546] width 132 height 27
click at [0, 0] on slot "Avançar" at bounding box center [0, 0] width 0 height 0
click at [681, 363] on span "20 × 20" at bounding box center [652, 379] width 57 height 32
click at [798, 63] on paper-button "Avançar" at bounding box center [768, 64] width 60 height 21
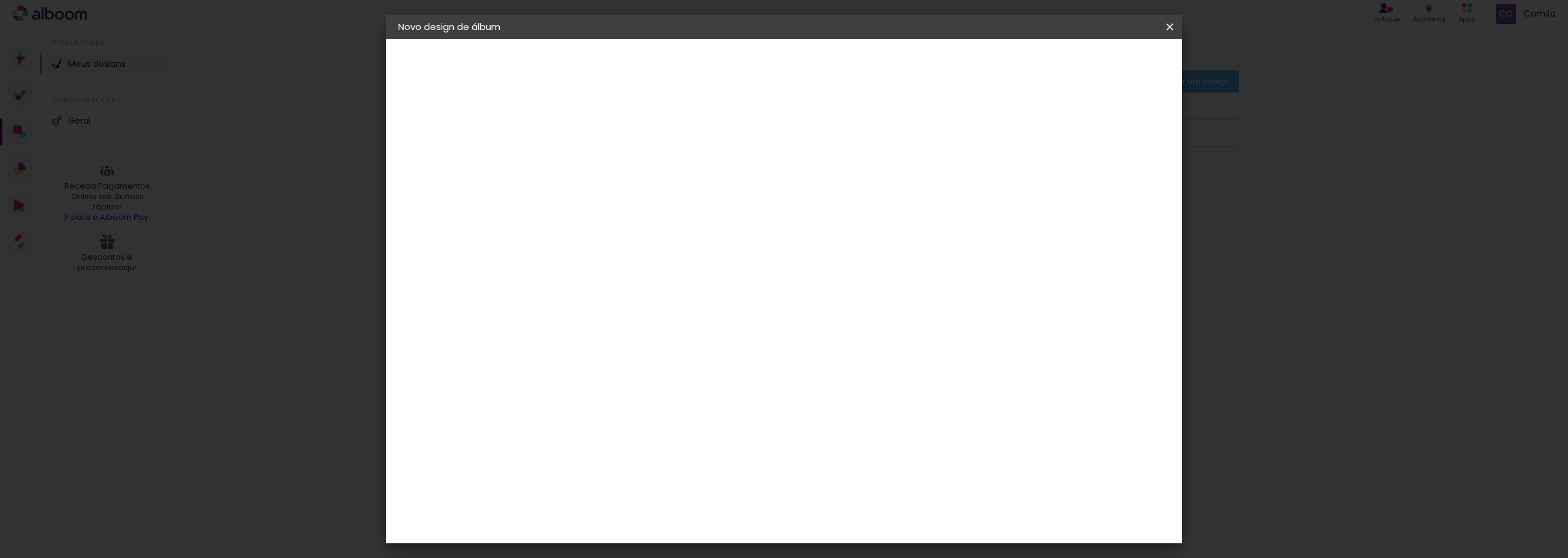
click at [1094, 62] on span "Iniciar design" at bounding box center [1065, 65] width 56 height 9
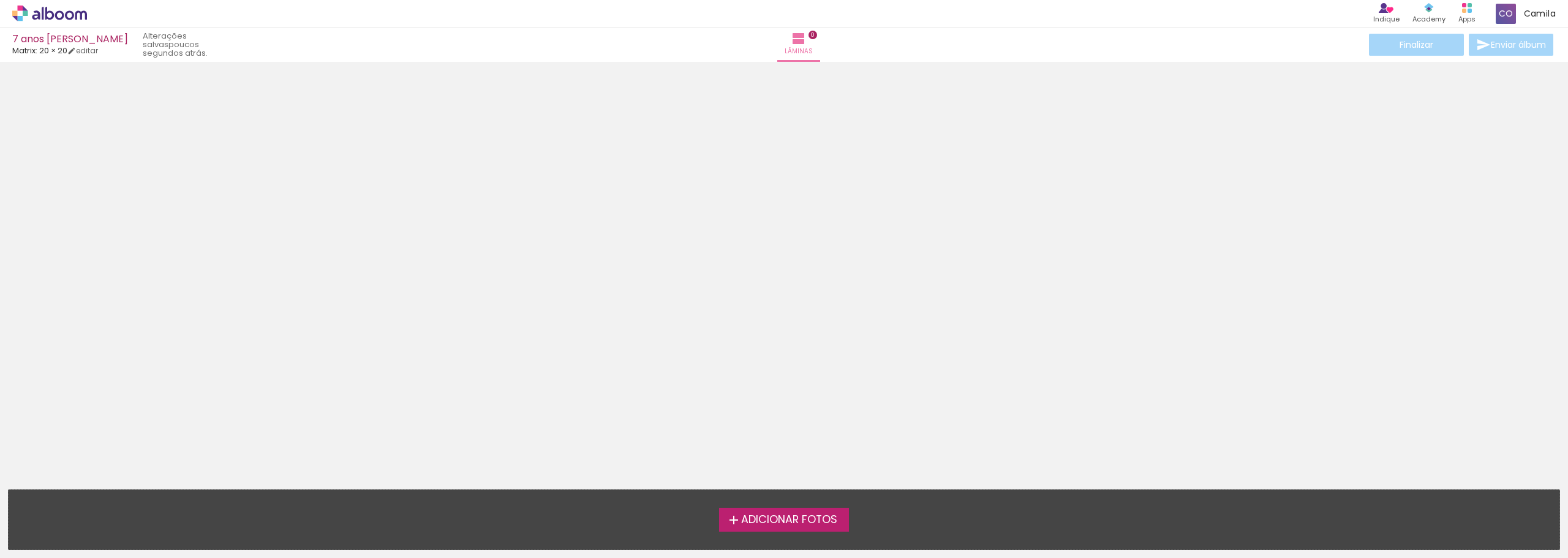
click at [826, 514] on span "Adicionar Fotos" at bounding box center [789, 520] width 96 height 11
click at [0, 0] on input "file" at bounding box center [0, 0] width 0 height 0
